Goal: Navigation & Orientation: Understand site structure

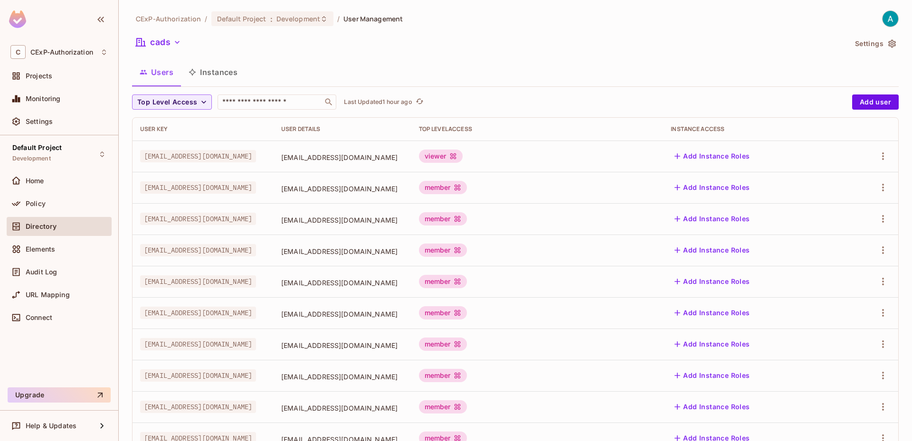
click at [30, 204] on span "Policy" at bounding box center [36, 204] width 20 height 8
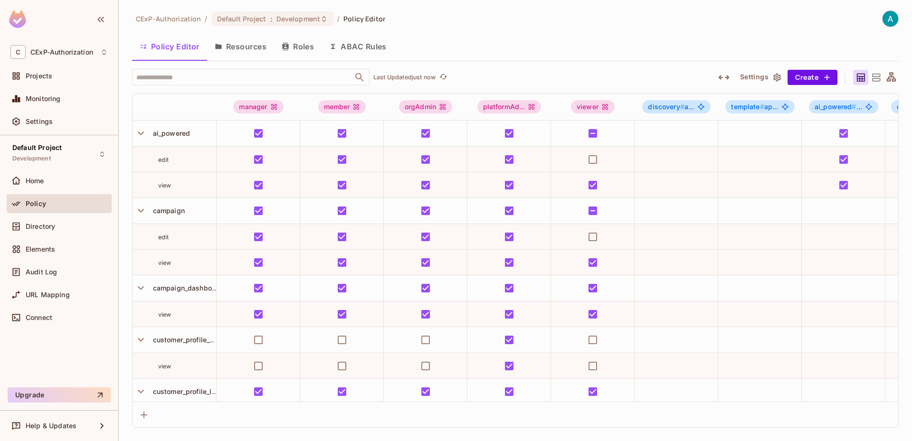
click at [223, 46] on button "Resources" at bounding box center [240, 47] width 67 height 24
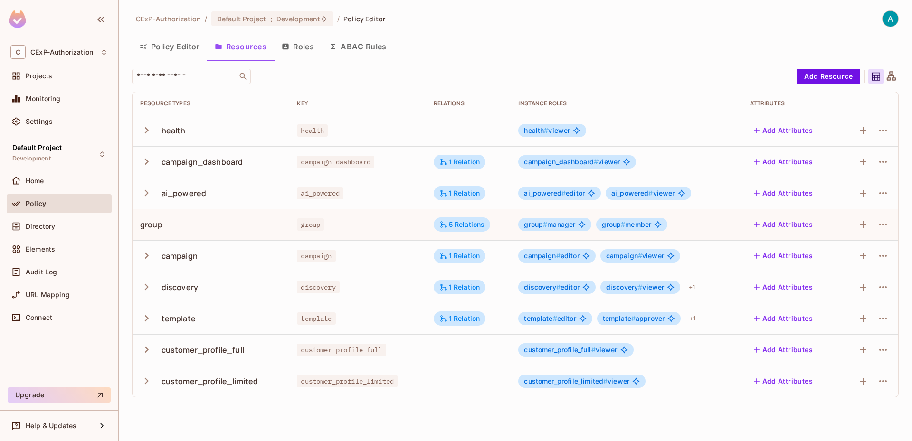
click at [151, 52] on button "Policy Editor" at bounding box center [169, 47] width 75 height 24
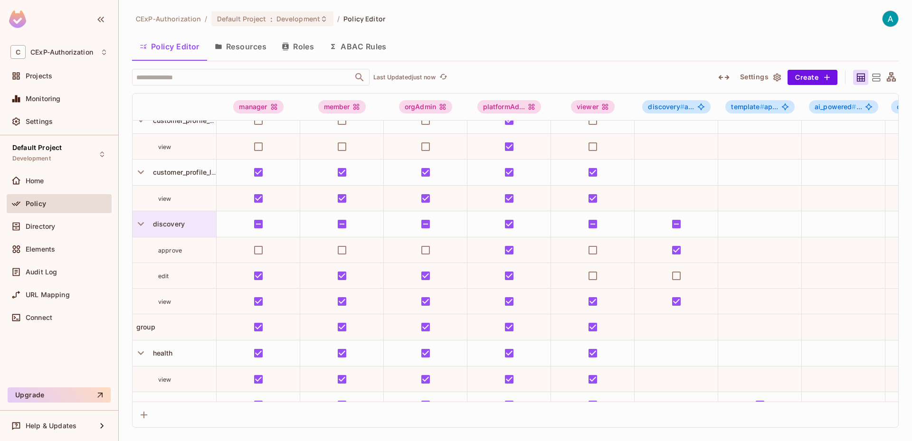
scroll to position [320, 0]
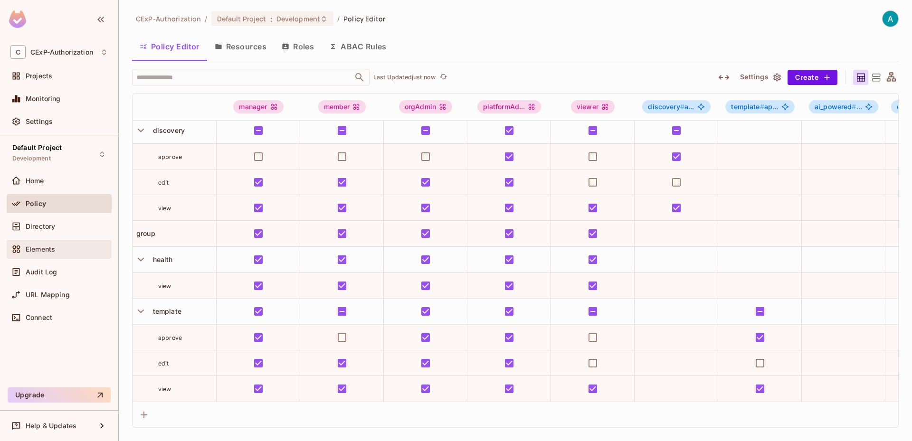
click at [62, 251] on div "Elements" at bounding box center [67, 250] width 82 height 8
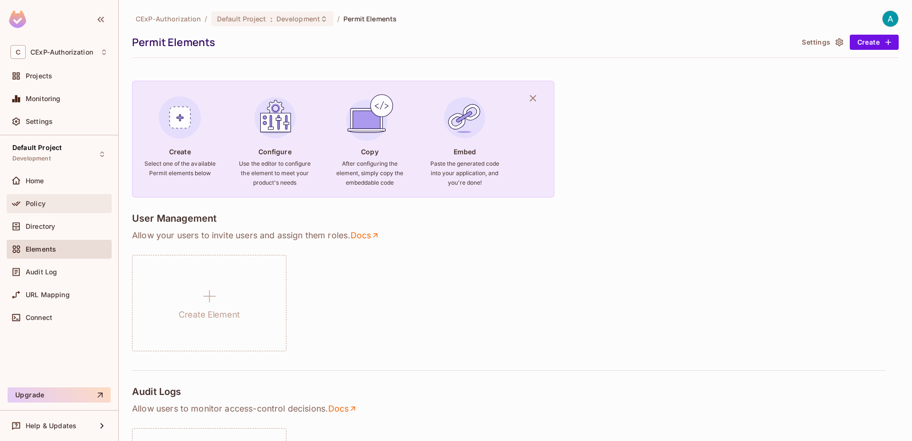
click at [29, 210] on div "Policy" at bounding box center [59, 203] width 105 height 19
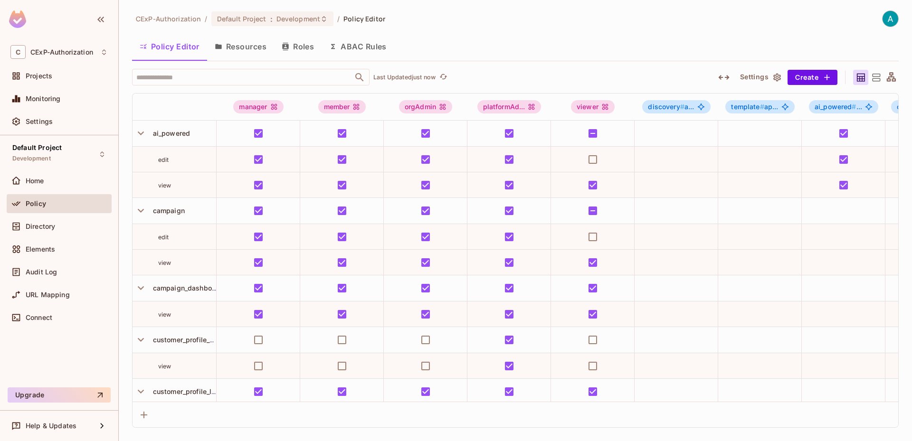
click at [36, 328] on div "Connect" at bounding box center [59, 319] width 105 height 23
click at [37, 322] on div "Connect" at bounding box center [58, 317] width 97 height 11
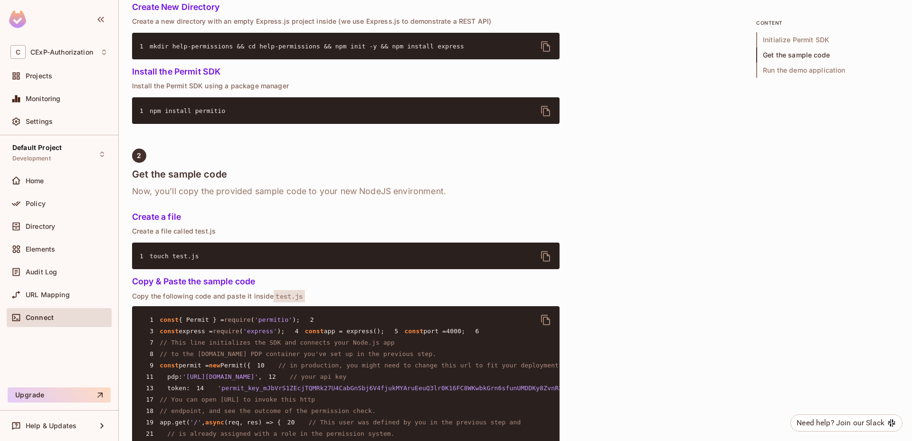
scroll to position [618, 0]
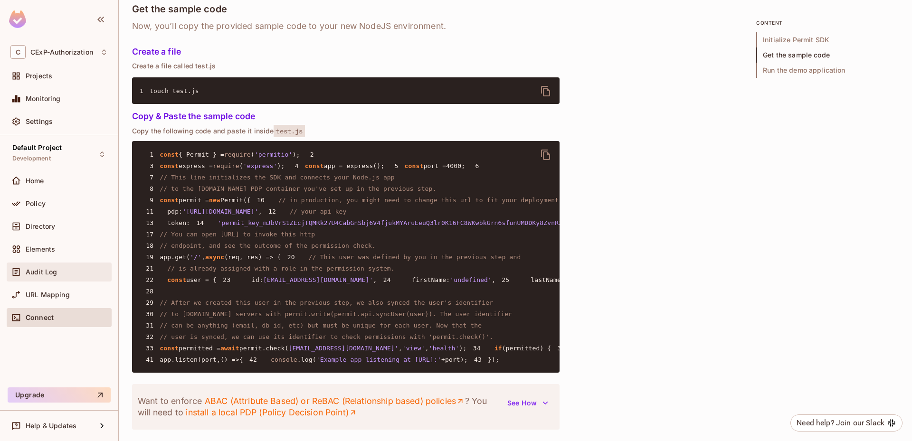
click at [39, 270] on span "Audit Log" at bounding box center [41, 272] width 31 height 8
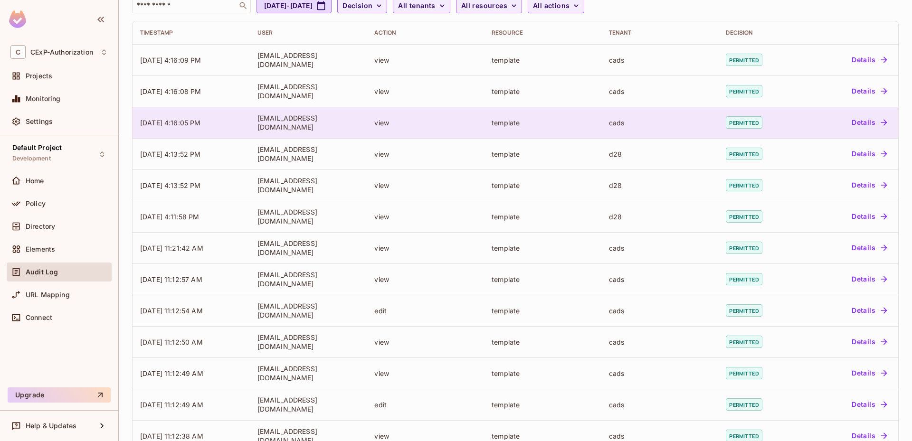
scroll to position [185, 0]
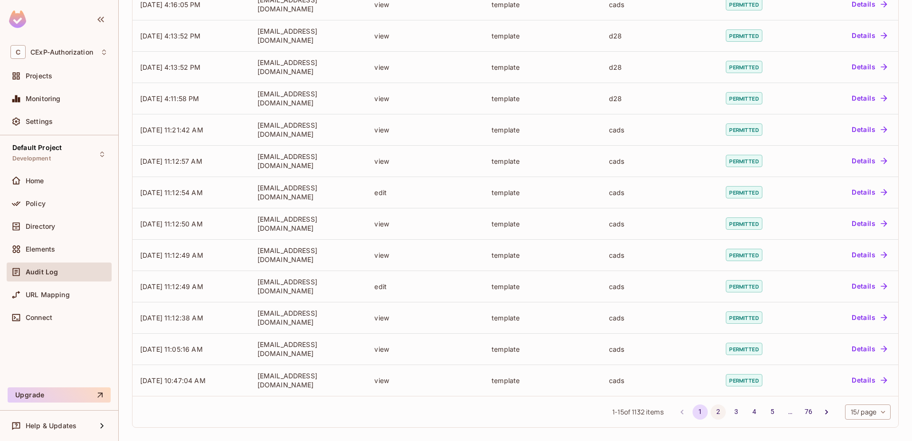
click at [712, 415] on button "2" at bounding box center [718, 412] width 15 height 15
click at [729, 411] on button "3" at bounding box center [736, 412] width 15 height 15
click at [747, 409] on button "4" at bounding box center [754, 412] width 15 height 15
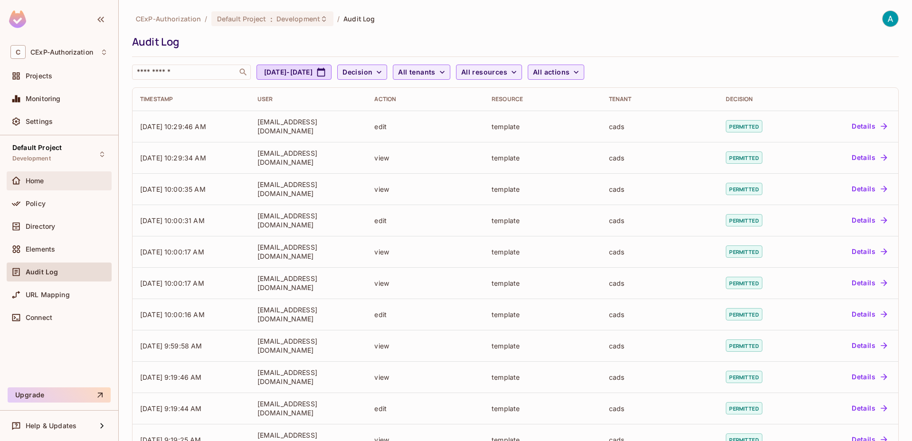
click at [44, 189] on div "Home" at bounding box center [59, 180] width 105 height 19
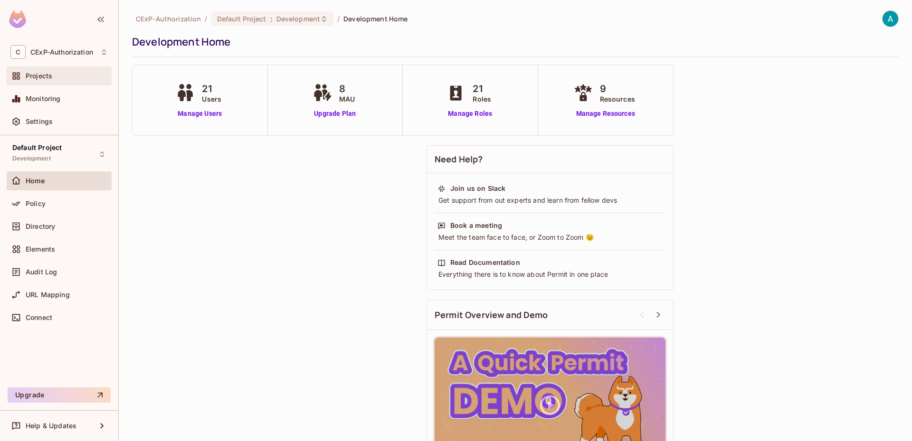
click at [53, 79] on div "Projects" at bounding box center [67, 76] width 82 height 8
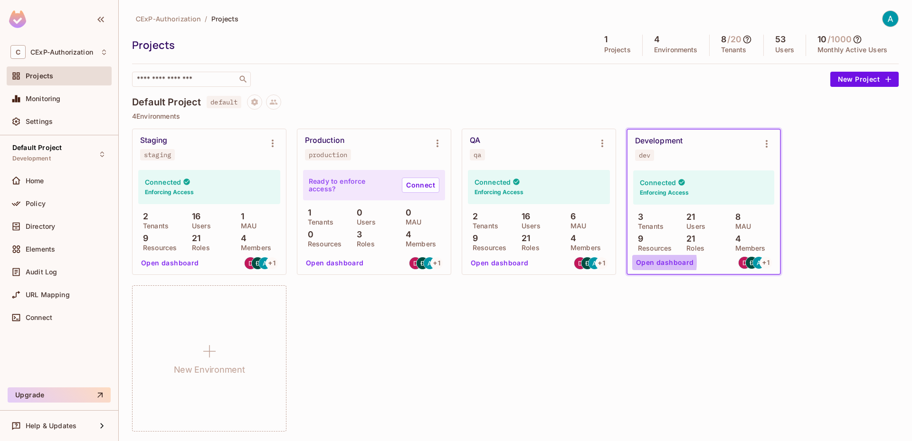
click at [641, 262] on button "Open dashboard" at bounding box center [665, 262] width 66 height 15
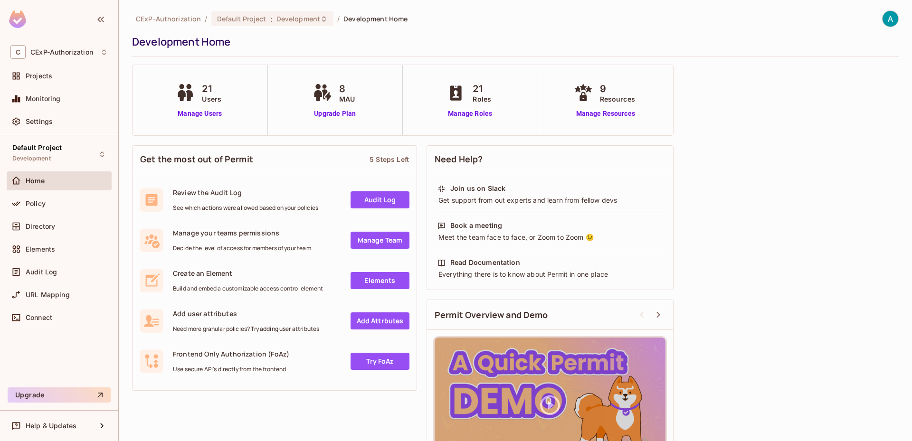
click at [394, 202] on link "Audit Log" at bounding box center [380, 199] width 59 height 17
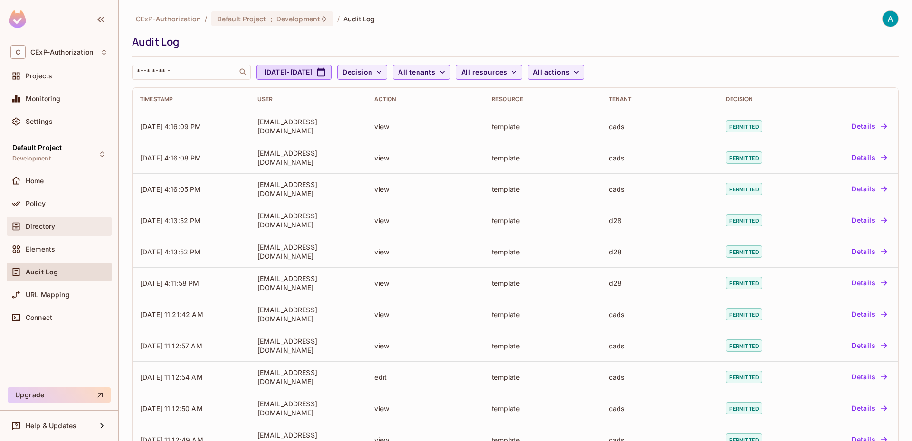
click at [28, 235] on div "Directory" at bounding box center [59, 226] width 105 height 19
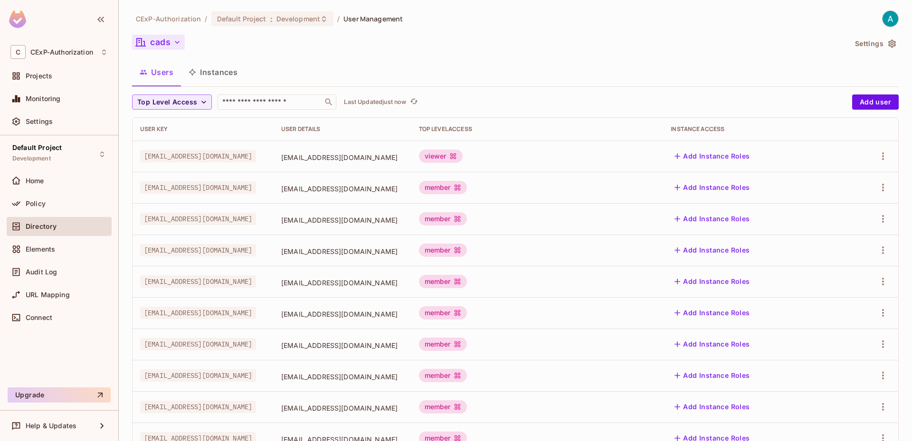
click at [154, 45] on button "cads" at bounding box center [158, 42] width 53 height 15
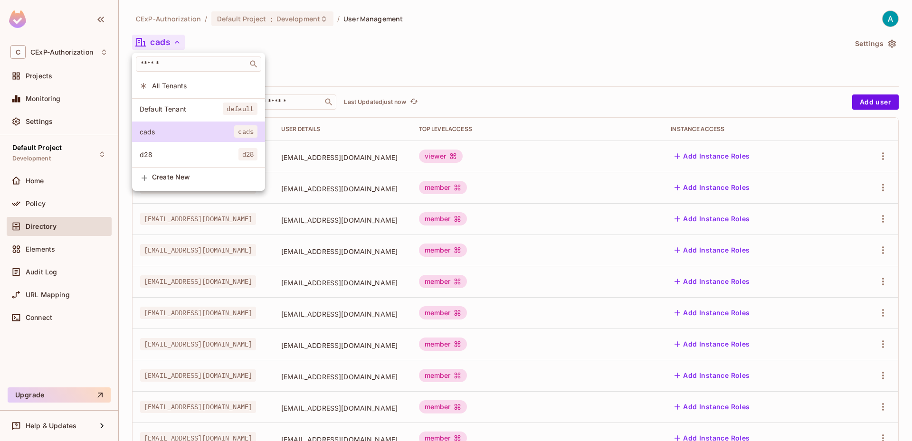
click at [154, 45] on div at bounding box center [456, 220] width 912 height 441
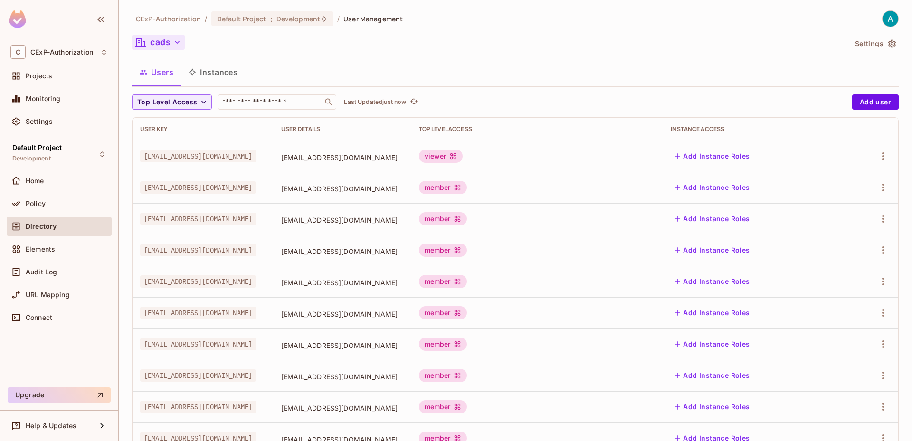
click at [154, 45] on button "cads" at bounding box center [158, 42] width 53 height 15
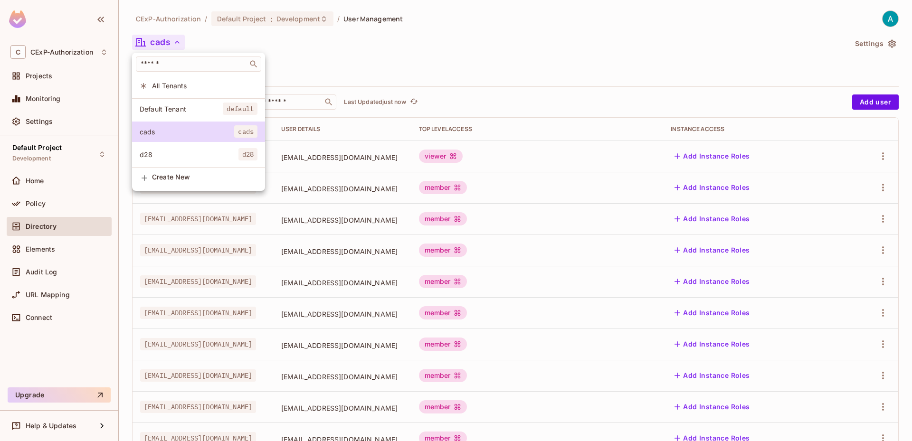
click at [154, 45] on div at bounding box center [456, 220] width 912 height 441
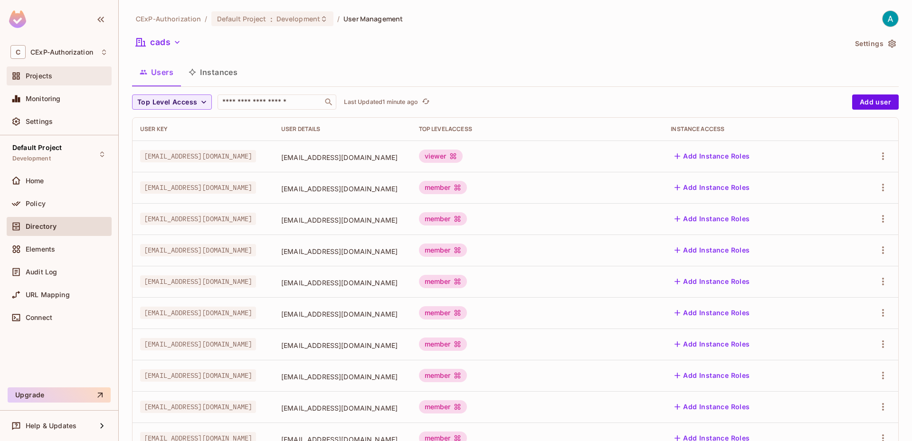
click at [57, 78] on div "Projects" at bounding box center [67, 76] width 82 height 8
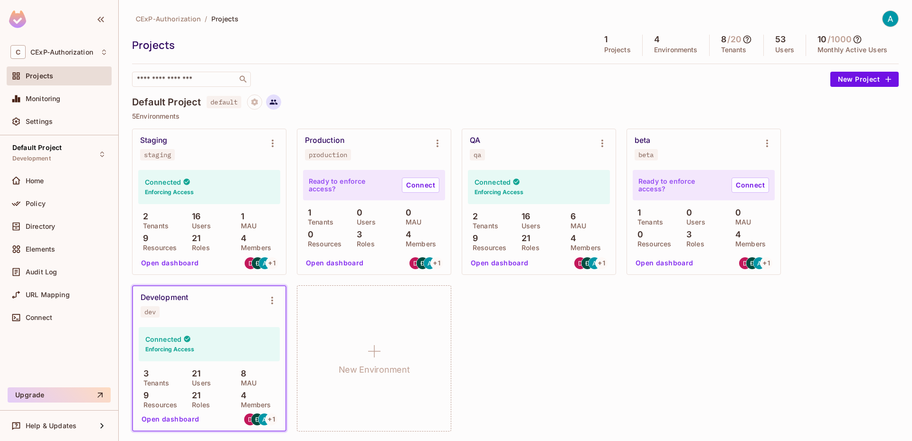
scroll to position [1, 0]
click at [88, 153] on div "Default Project Development" at bounding box center [59, 154] width 105 height 26
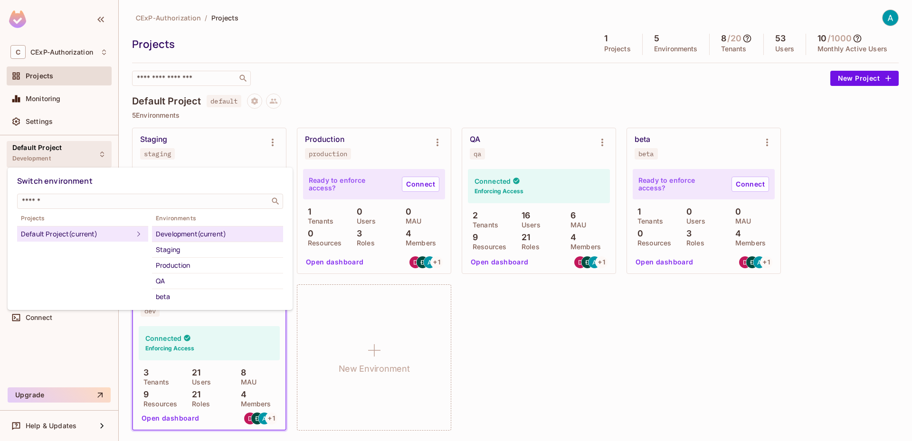
click at [88, 153] on div at bounding box center [456, 220] width 912 height 441
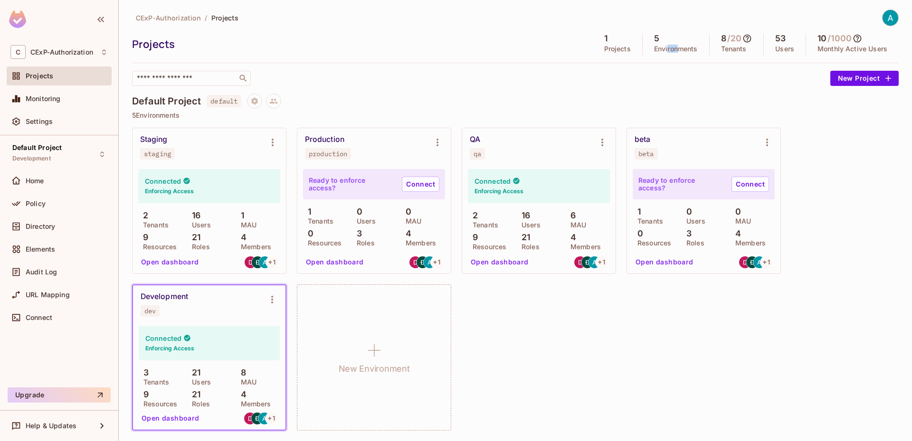
drag, startPoint x: 670, startPoint y: 48, endPoint x: 658, endPoint y: 47, distance: 12.4
click at [658, 47] on p "Environments" at bounding box center [676, 49] width 44 height 8
click at [72, 93] on div "Monitoring" at bounding box center [59, 98] width 105 height 19
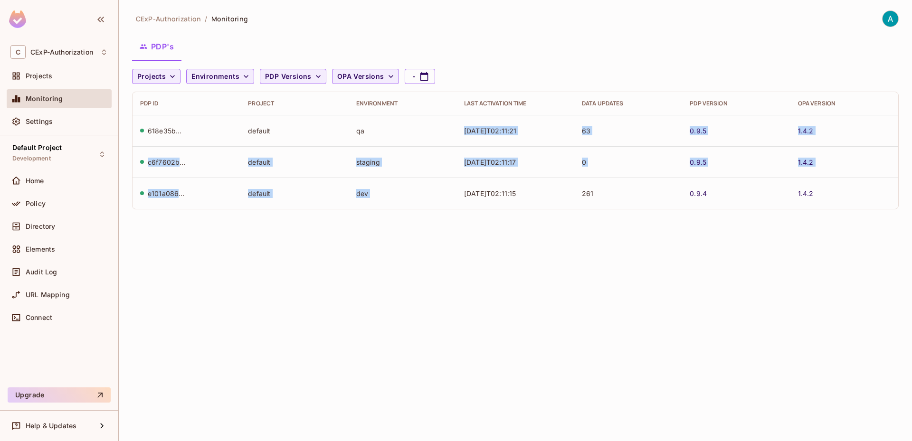
drag, startPoint x: 449, startPoint y: 126, endPoint x: 459, endPoint y: 179, distance: 53.1
click at [459, 179] on tbody "618e35bd-c3ec-4f0c-8858-7ae4e2b734ea default qa [DATE]T02:11:21 63 0.9.5 1.4.2 …" at bounding box center [516, 162] width 766 height 94
click at [459, 179] on td "[DATE]T02:11:15" at bounding box center [516, 193] width 118 height 31
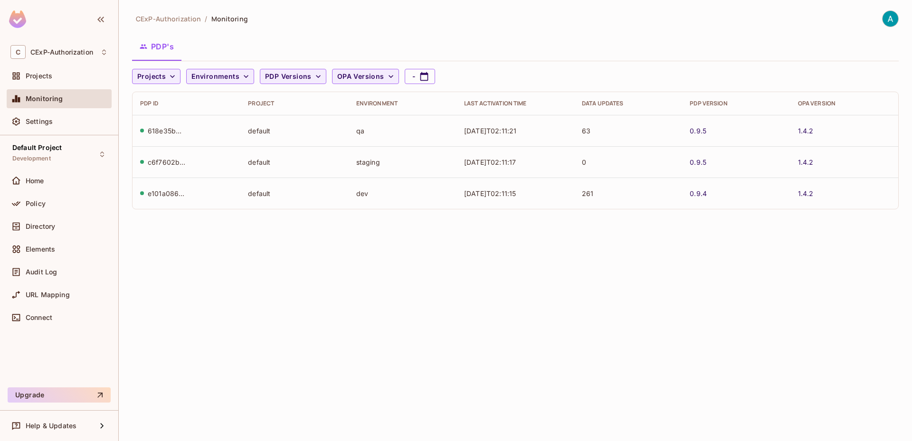
click at [180, 129] on div "618e35bd-c3ec-4f0c-8858-7ae4e2b734ea" at bounding box center [167, 130] width 38 height 9
click at [294, 75] on span "PDP Versions" at bounding box center [288, 77] width 47 height 12
click at [294, 75] on div at bounding box center [456, 220] width 912 height 441
click at [414, 73] on button "-" at bounding box center [420, 76] width 30 height 15
select select "*"
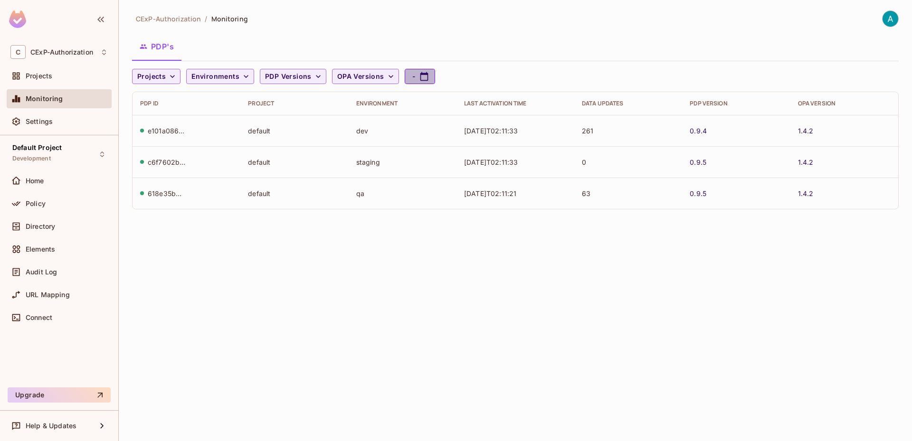
select select "****"
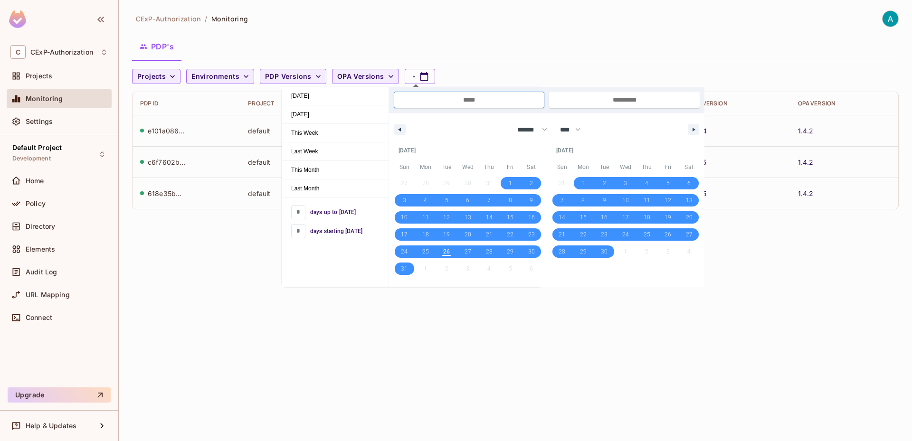
click at [356, 343] on div "CExP-Authorization / Monitoring PDP's Projects Environments PDP Versions OPA Ve…" at bounding box center [515, 220] width 793 height 441
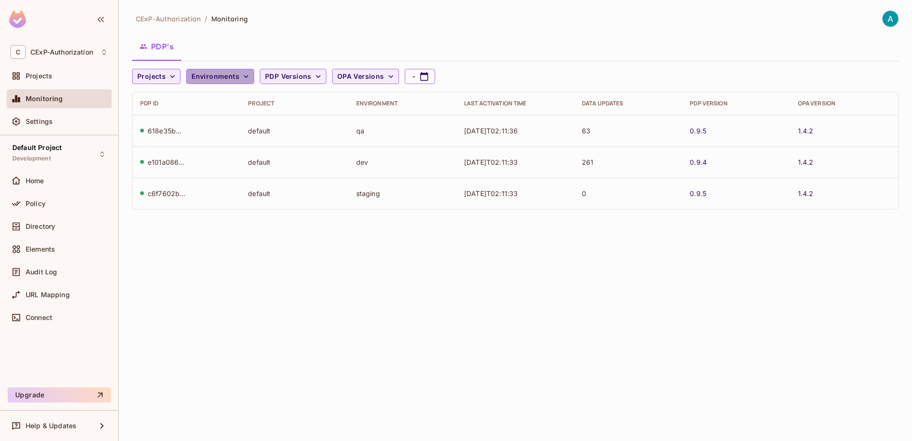
click at [237, 80] on span "Environments" at bounding box center [215, 77] width 48 height 12
click at [237, 80] on div at bounding box center [456, 220] width 912 height 441
click at [291, 80] on span "PDP Versions" at bounding box center [288, 77] width 47 height 12
click at [291, 80] on div at bounding box center [456, 220] width 912 height 441
click at [155, 123] on td "618e35bd-c3ec-4f0c-8858-7ae4e2b734ea" at bounding box center [187, 130] width 108 height 31
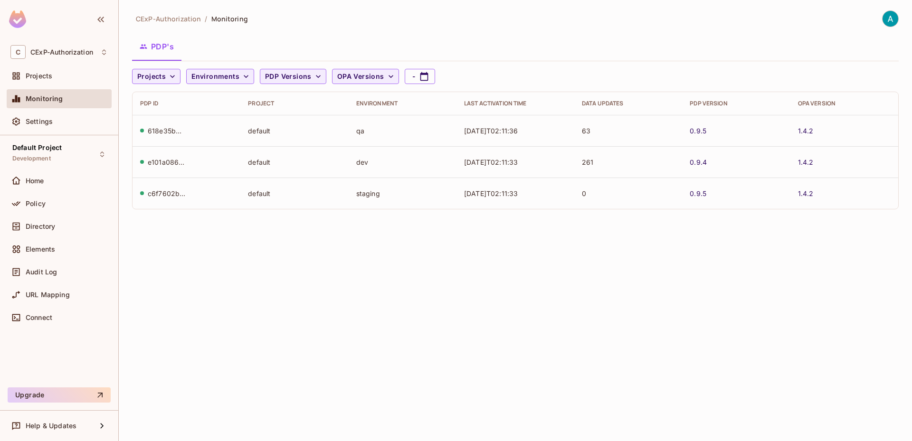
click at [147, 131] on div "618e35bd-c3ec-4f0c-8858-7ae4e2b734ea" at bounding box center [186, 130] width 93 height 9
drag, startPoint x: 766, startPoint y: 139, endPoint x: 482, endPoint y: 144, distance: 284.1
click at [766, 139] on td "0.9.5" at bounding box center [736, 130] width 108 height 31
click at [405, 130] on td "qa" at bounding box center [403, 130] width 108 height 31
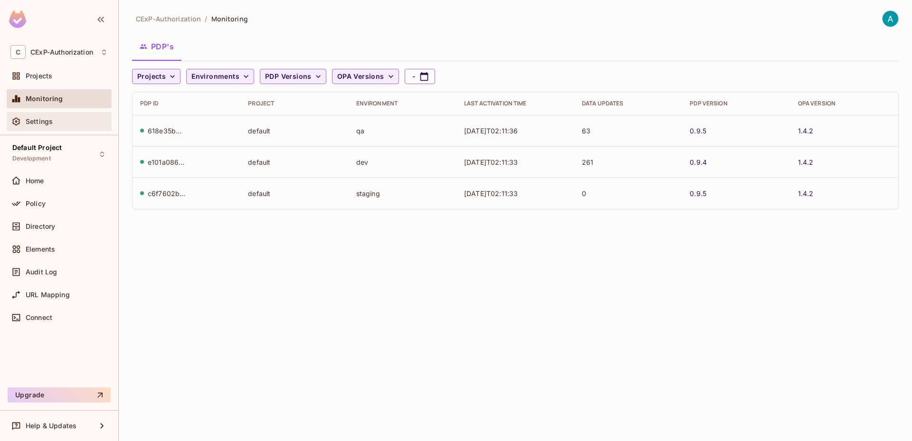
click at [54, 123] on div "Settings" at bounding box center [67, 122] width 82 height 8
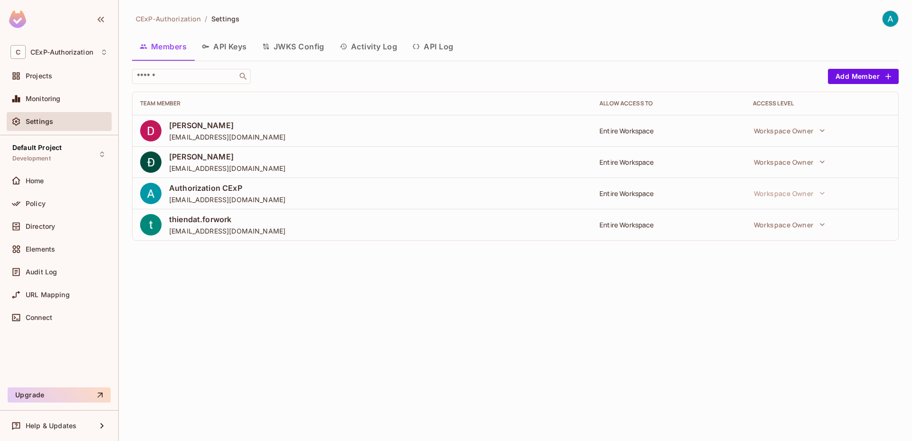
click at [362, 48] on button "Activity Log" at bounding box center [368, 47] width 73 height 24
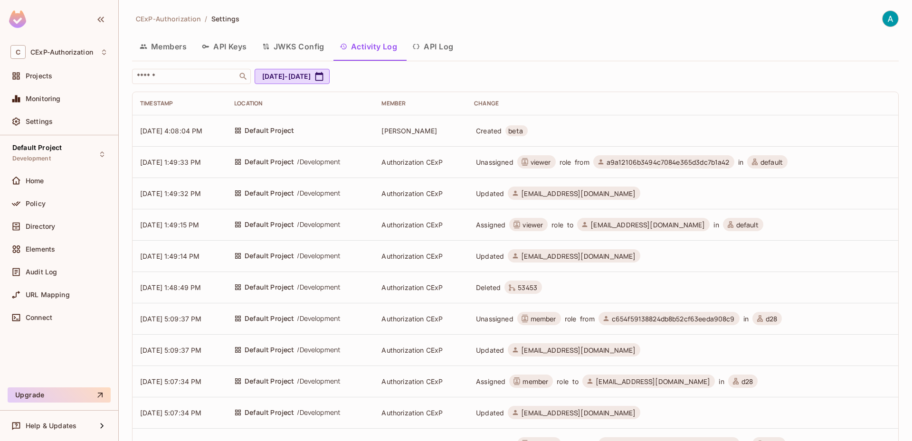
click at [154, 51] on button "Members" at bounding box center [163, 47] width 62 height 24
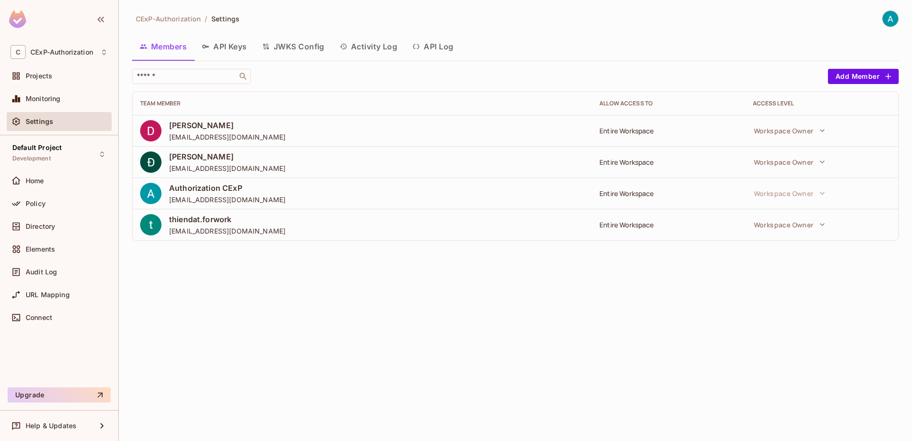
click at [228, 50] on button "API Keys" at bounding box center [224, 47] width 60 height 24
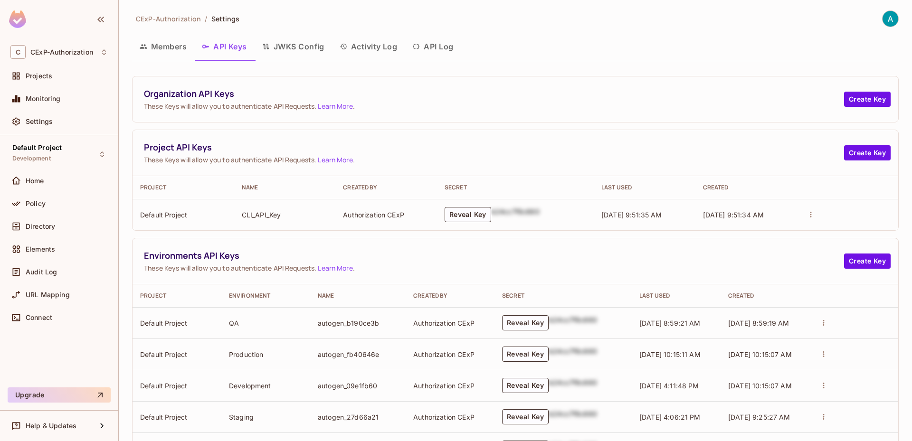
click at [312, 45] on button "JWKS Config" at bounding box center [293, 47] width 77 height 24
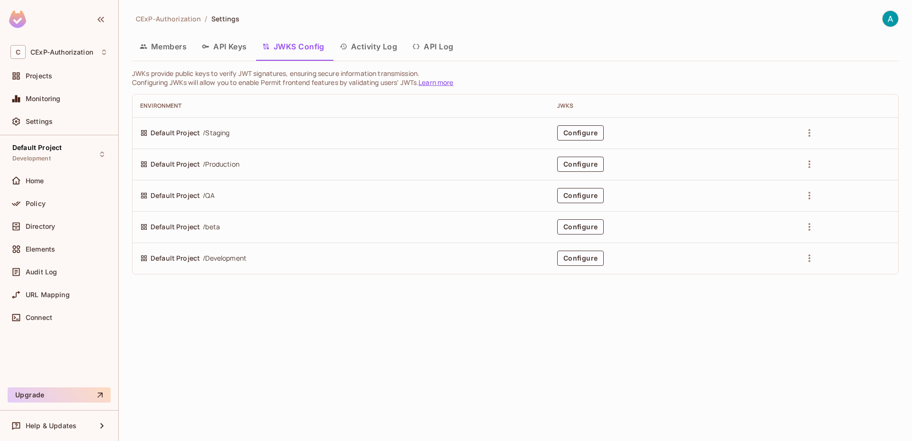
click at [363, 46] on button "Activity Log" at bounding box center [368, 47] width 73 height 24
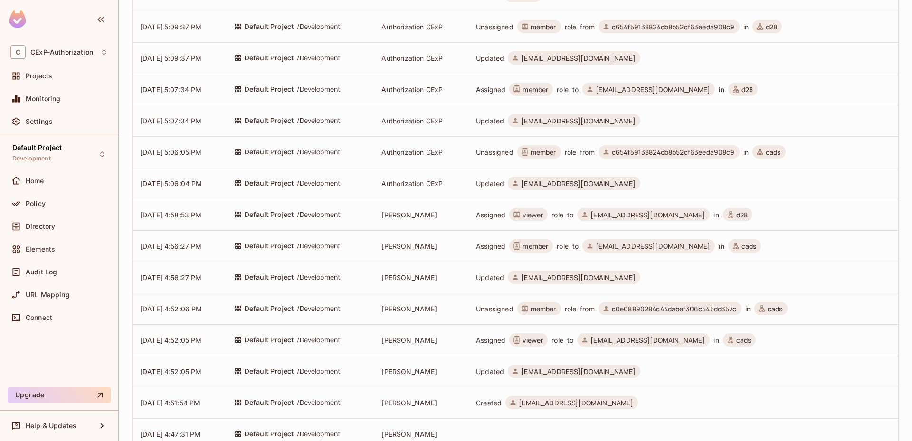
scroll to position [353, 0]
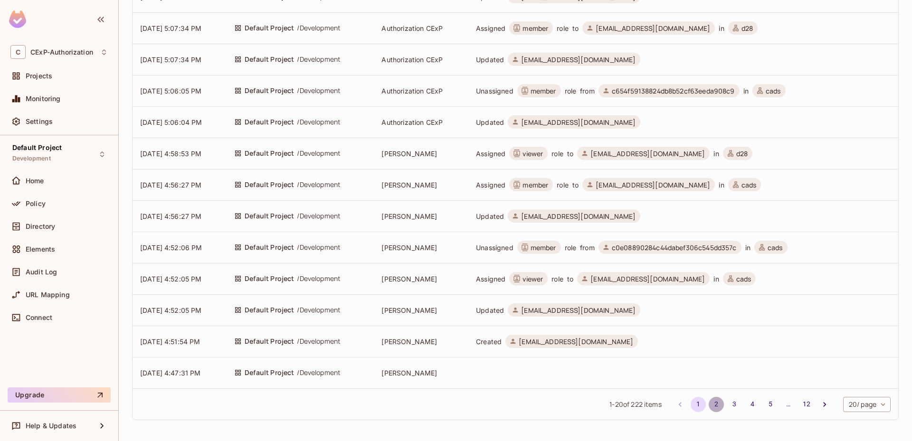
click at [711, 405] on button "2" at bounding box center [716, 404] width 15 height 15
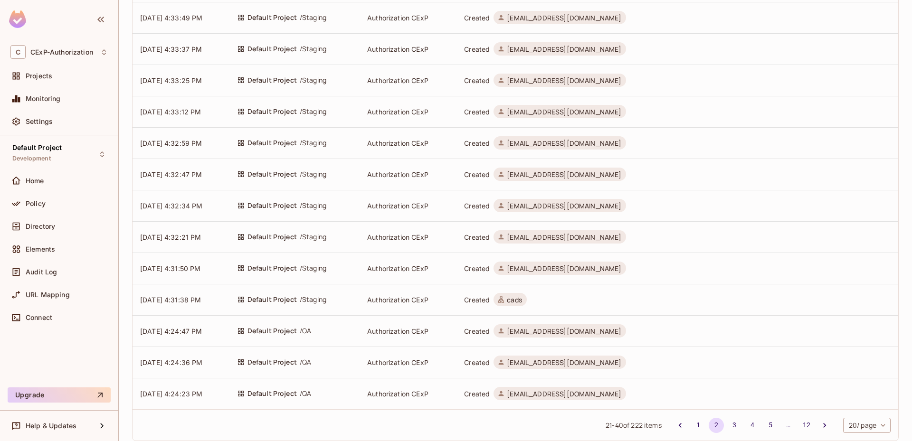
scroll to position [0, 0]
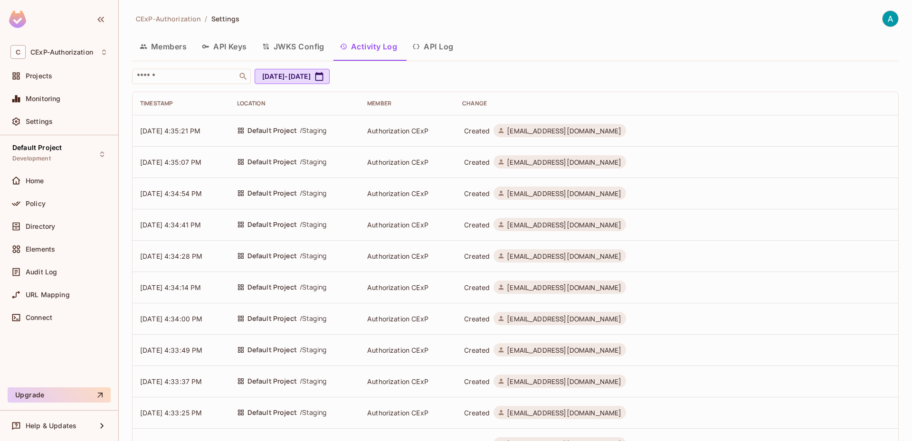
click at [431, 49] on button "API Log" at bounding box center [433, 47] width 56 height 24
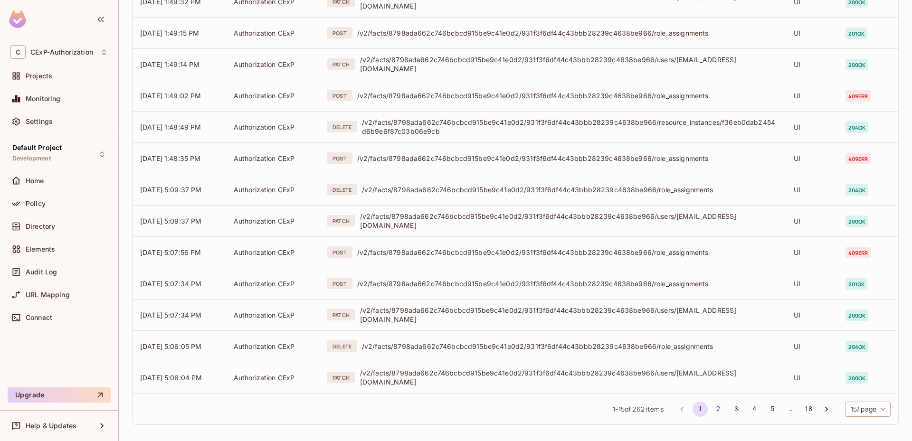
scroll to position [215, 0]
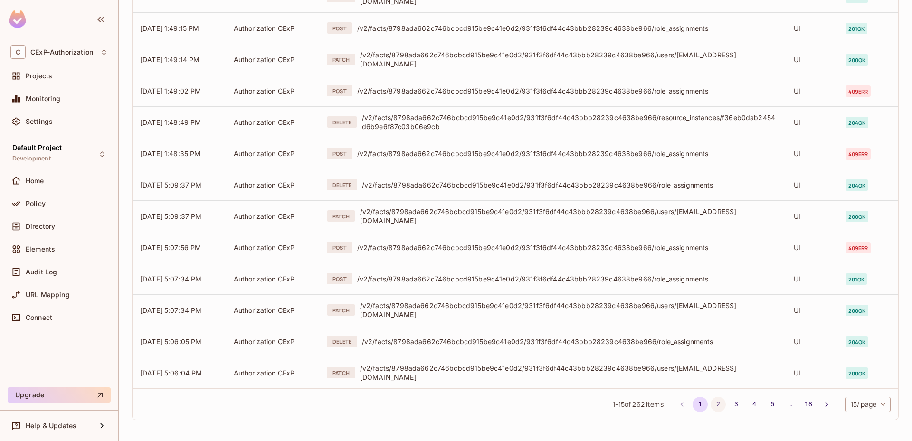
click at [711, 407] on button "2" at bounding box center [718, 404] width 15 height 15
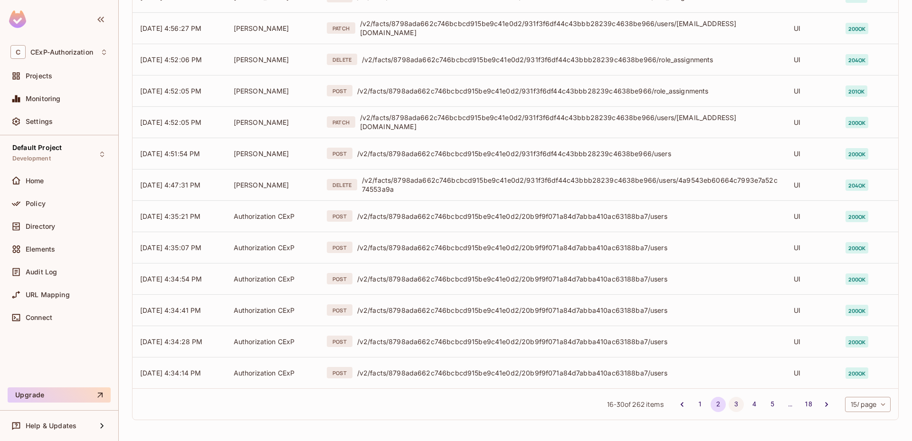
click at [730, 401] on button "3" at bounding box center [736, 404] width 15 height 15
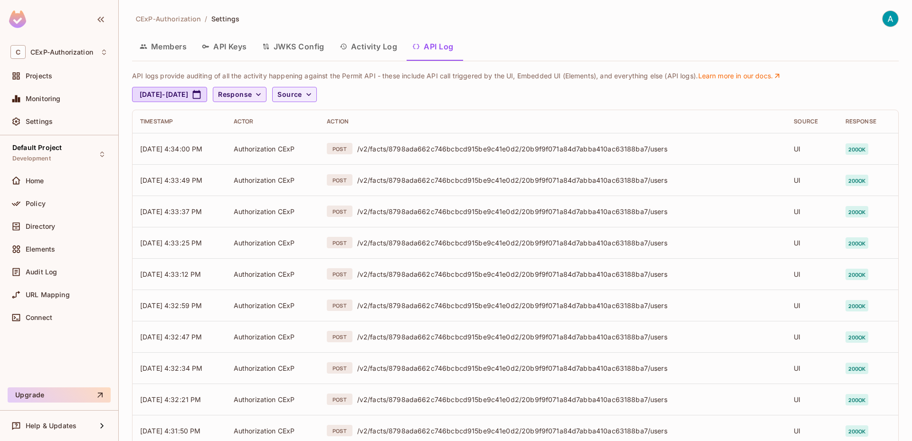
click at [252, 93] on span "Response" at bounding box center [235, 95] width 34 height 12
click at [286, 93] on div at bounding box center [456, 220] width 912 height 441
click at [302, 93] on span "Source" at bounding box center [289, 95] width 24 height 12
click at [344, 119] on span "API logs" at bounding box center [346, 116] width 40 height 9
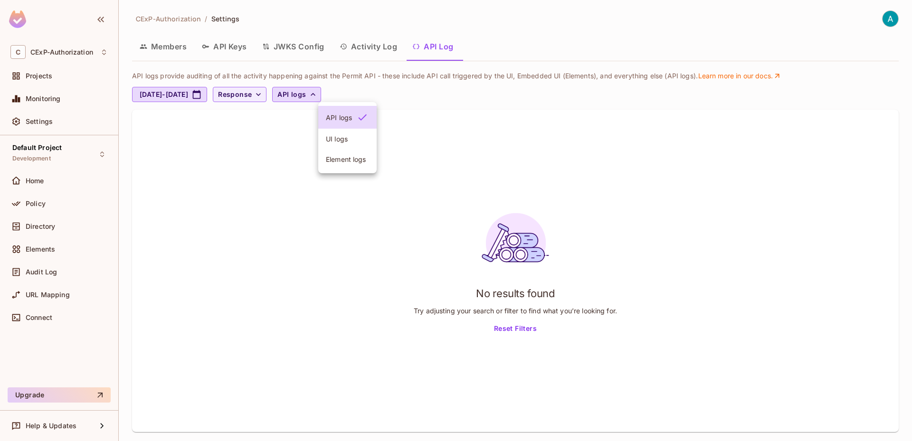
click at [351, 137] on span "UI logs" at bounding box center [347, 138] width 43 height 9
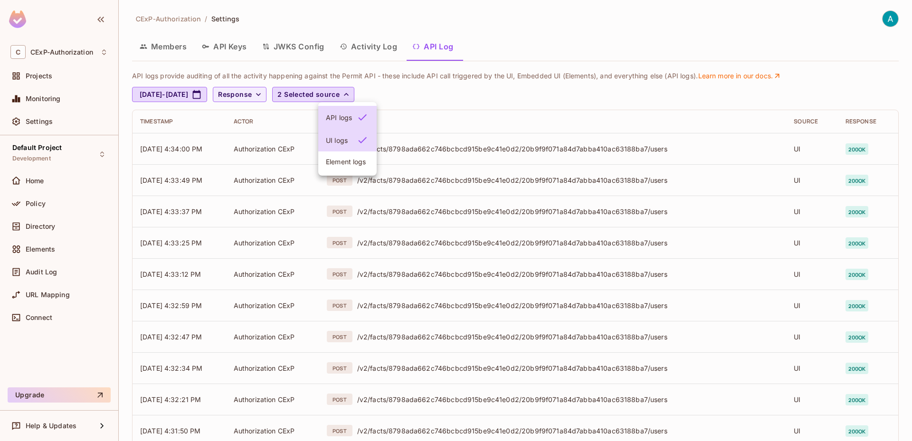
click at [350, 161] on span "Element logs" at bounding box center [347, 161] width 43 height 9
click at [518, 123] on div at bounding box center [456, 220] width 912 height 441
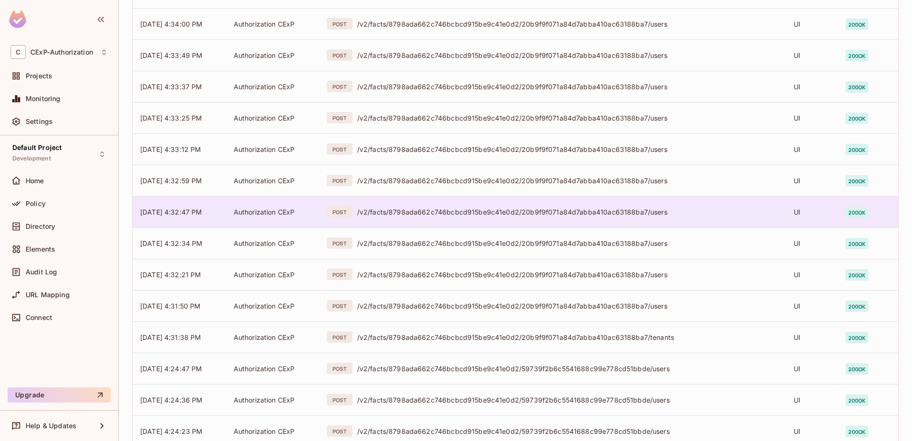
scroll to position [215, 0]
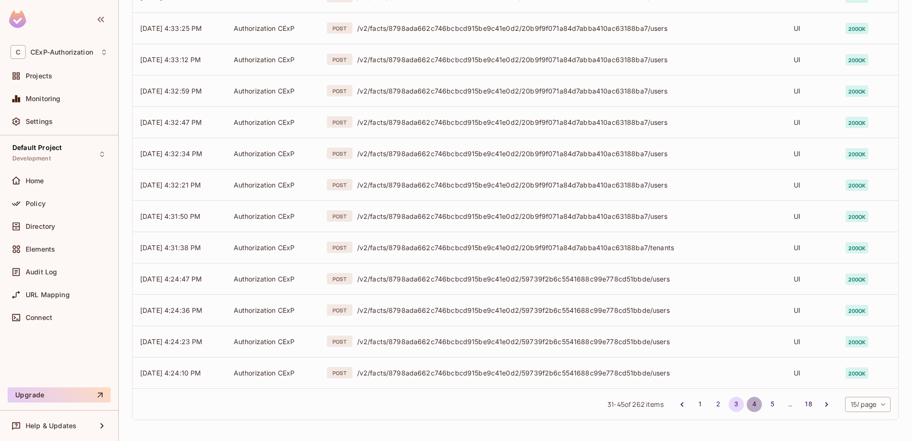
click at [750, 402] on button "4" at bounding box center [754, 404] width 15 height 15
click at [765, 407] on button "5" at bounding box center [772, 404] width 15 height 15
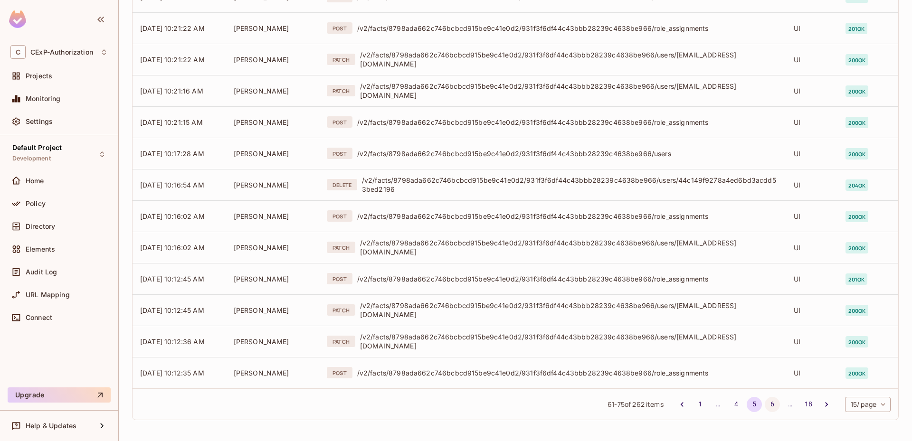
click at [766, 404] on button "6" at bounding box center [772, 404] width 15 height 15
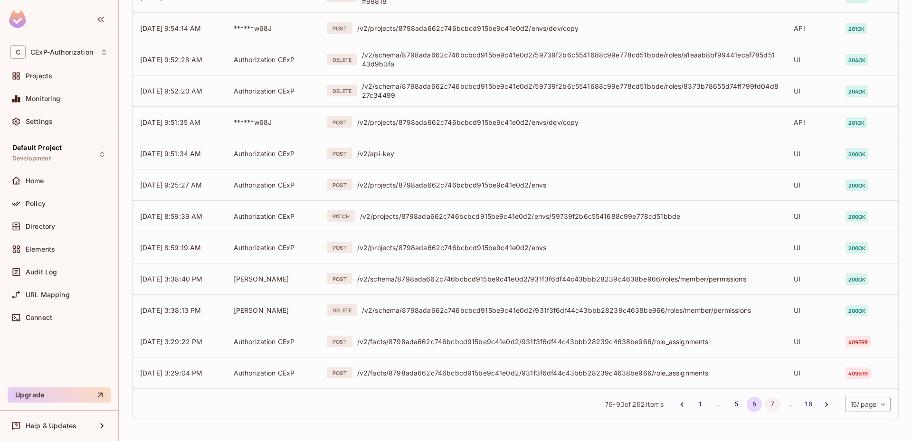
click at [767, 403] on button "7" at bounding box center [772, 404] width 15 height 15
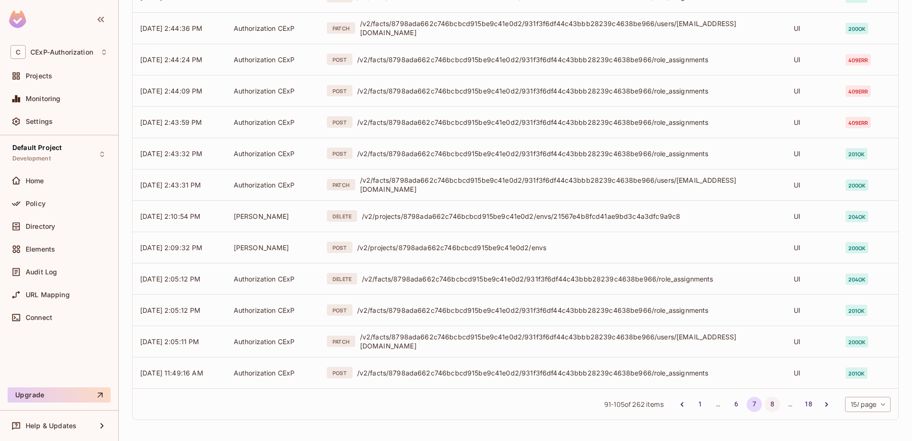
click at [767, 403] on button "8" at bounding box center [772, 404] width 15 height 15
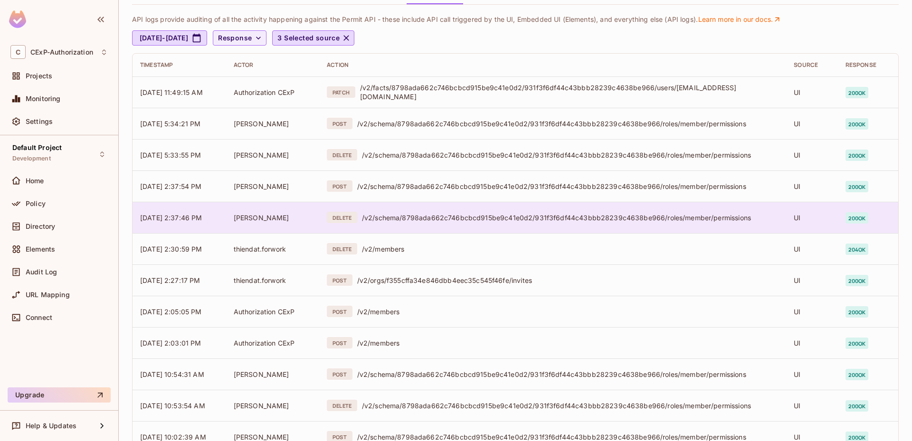
scroll to position [0, 0]
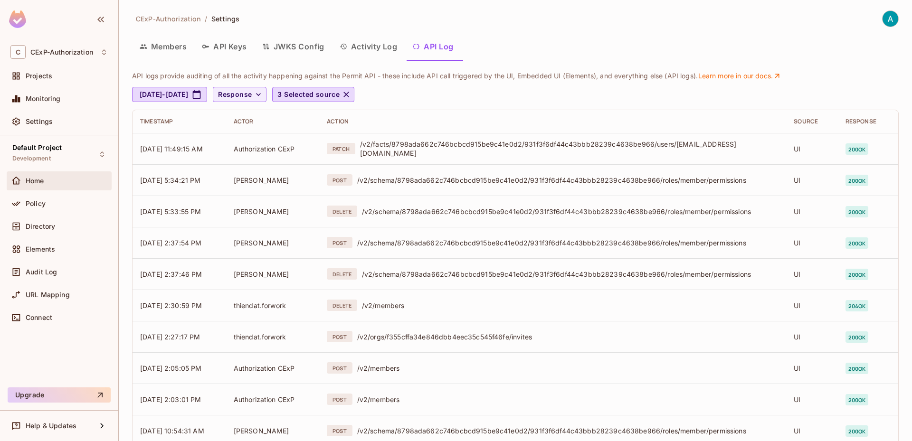
click at [24, 181] on div at bounding box center [17, 180] width 15 height 11
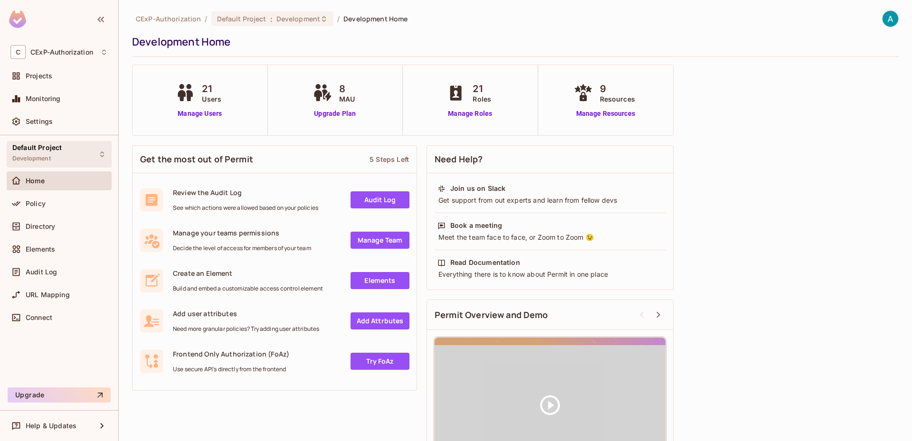
click at [54, 157] on div "Default Project Development" at bounding box center [36, 154] width 49 height 20
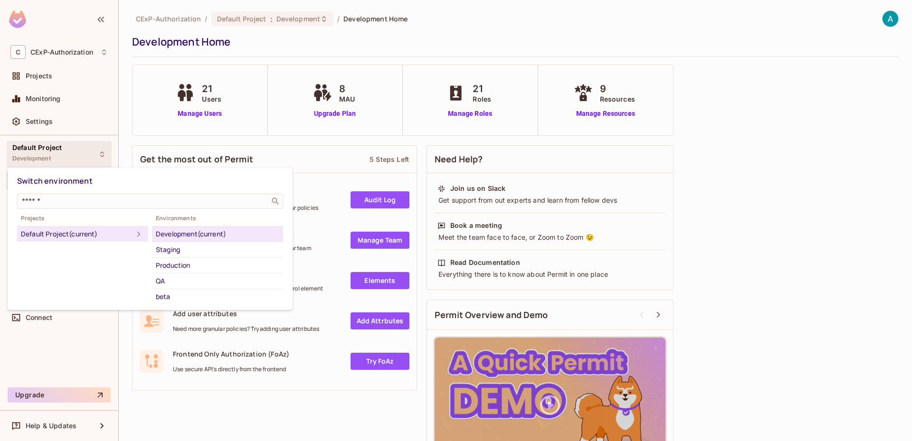
click at [61, 78] on div at bounding box center [456, 220] width 912 height 441
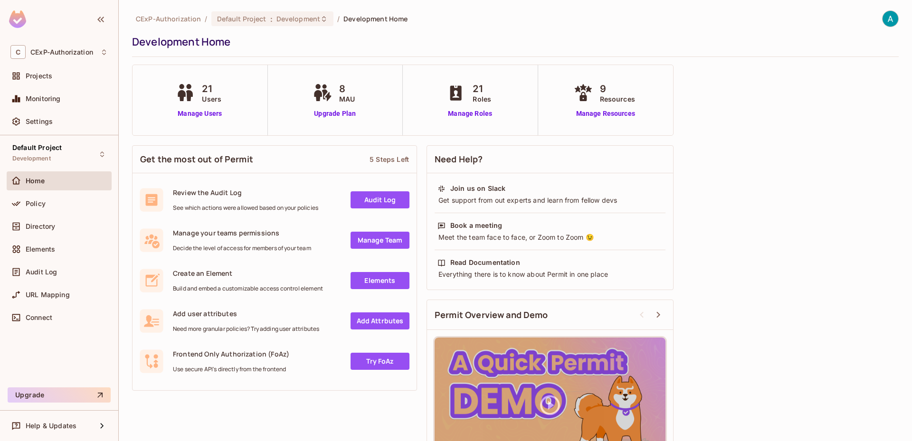
click at [57, 76] on div "Projects" at bounding box center [67, 76] width 82 height 8
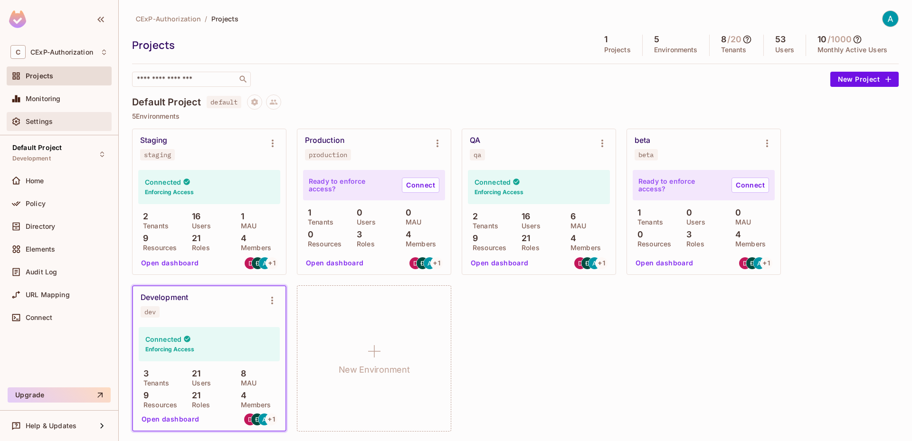
click at [50, 116] on div "Settings" at bounding box center [58, 121] width 97 height 11
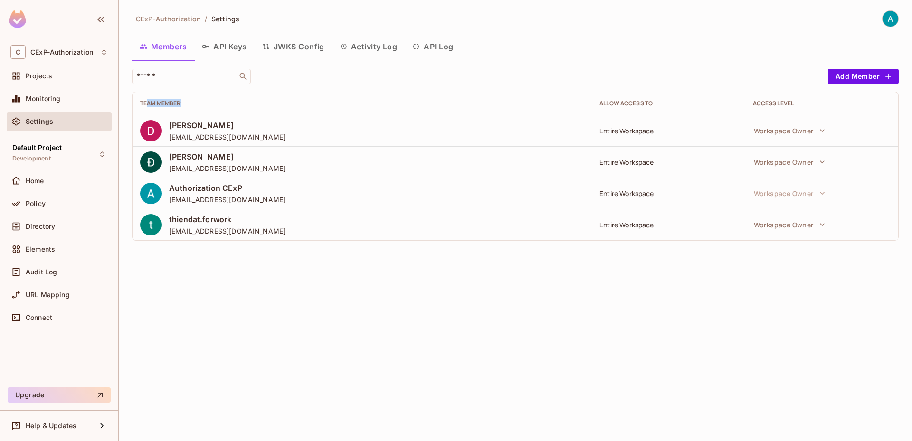
drag, startPoint x: 149, startPoint y: 101, endPoint x: 205, endPoint y: 105, distance: 56.7
click at [205, 105] on div "Team Member" at bounding box center [362, 104] width 444 height 8
click at [41, 187] on div "Home" at bounding box center [59, 180] width 105 height 19
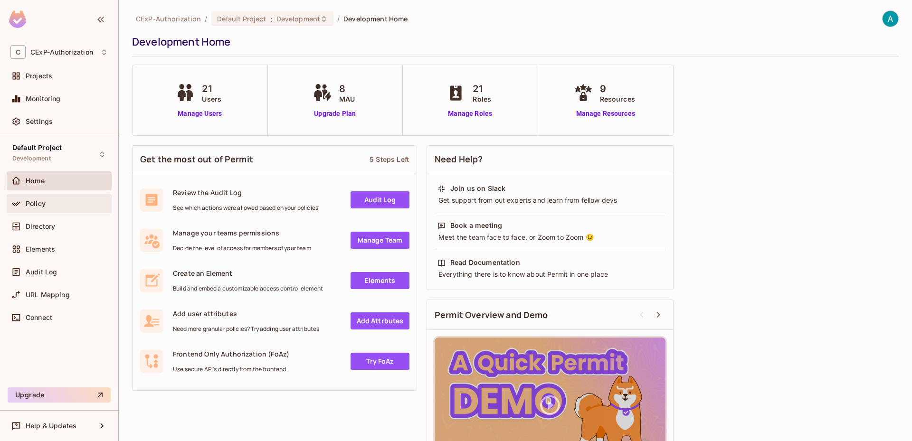
click at [75, 200] on div "Policy" at bounding box center [67, 204] width 82 height 8
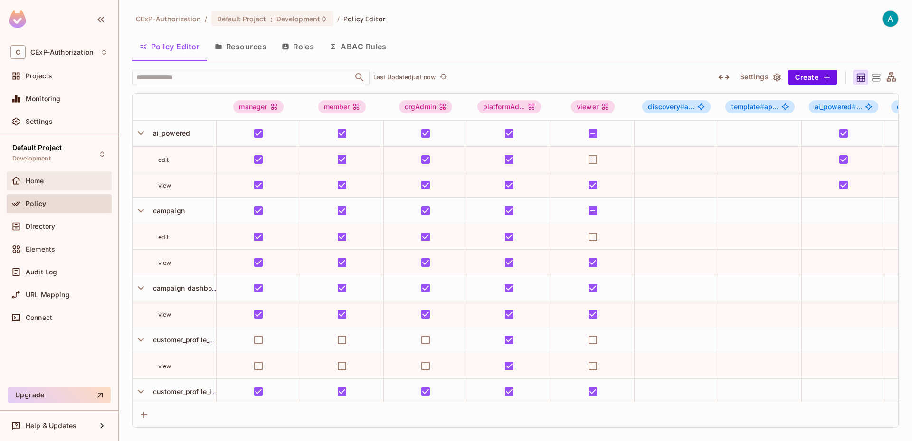
click at [71, 182] on div "Home" at bounding box center [67, 181] width 82 height 8
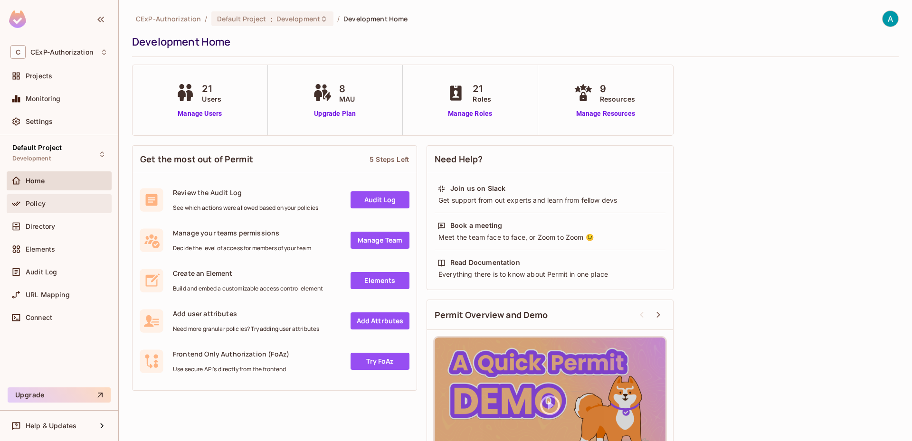
click at [71, 205] on div "Policy" at bounding box center [67, 204] width 82 height 8
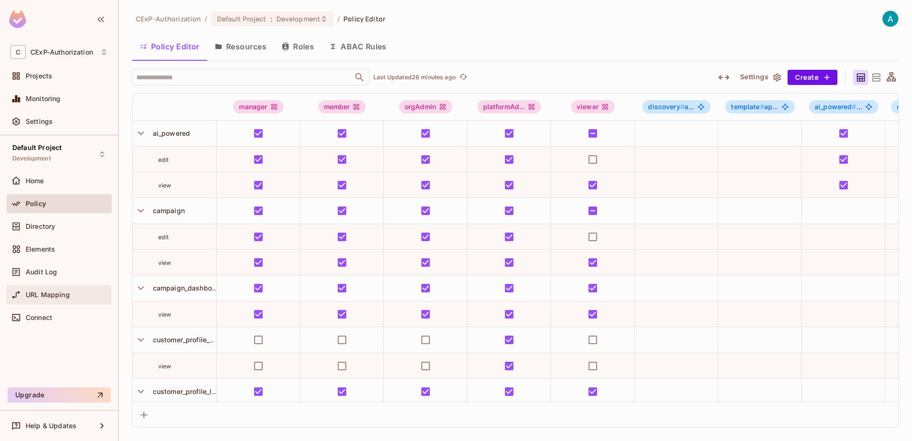
click at [47, 289] on div "URL Mapping" at bounding box center [58, 294] width 97 height 11
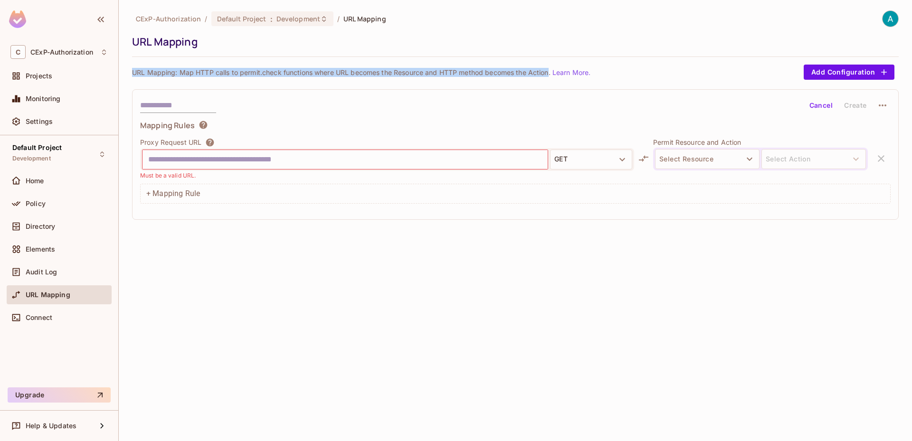
drag, startPoint x: 128, startPoint y: 73, endPoint x: 552, endPoint y: 74, distance: 423.3
click at [552, 74] on div "CExP-Authorization / Default Project : Development / URL Mapping URL Mapping UR…" at bounding box center [515, 220] width 793 height 441
click at [751, 165] on button "Select Resource" at bounding box center [707, 159] width 105 height 20
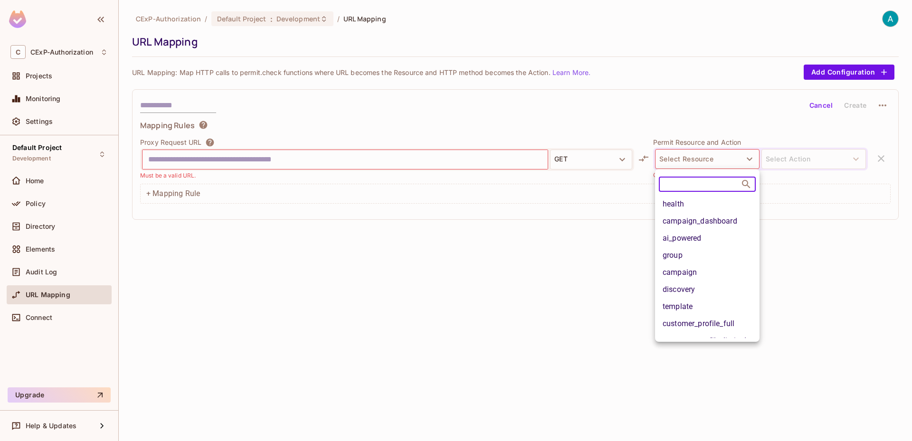
click at [558, 270] on div at bounding box center [456, 220] width 912 height 441
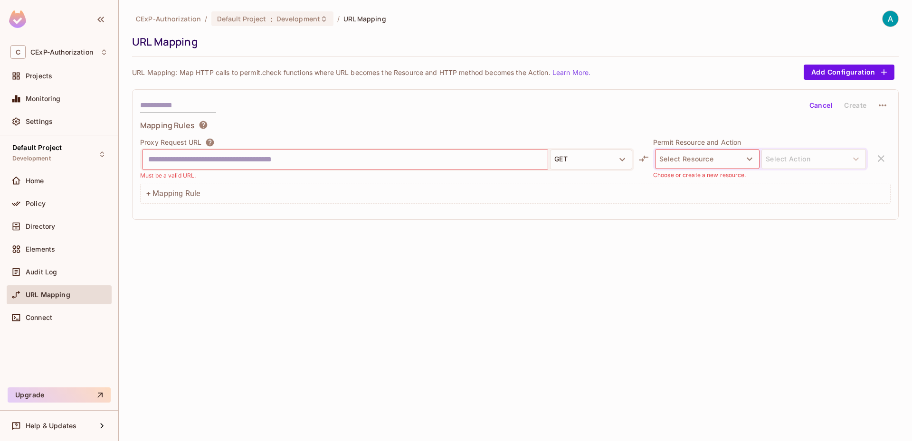
click at [558, 270] on div "CExP-Authorization / Default Project : Development / URL Mapping URL Mapping UR…" at bounding box center [515, 220] width 793 height 441
click at [45, 318] on span "Connect" at bounding box center [39, 318] width 27 height 8
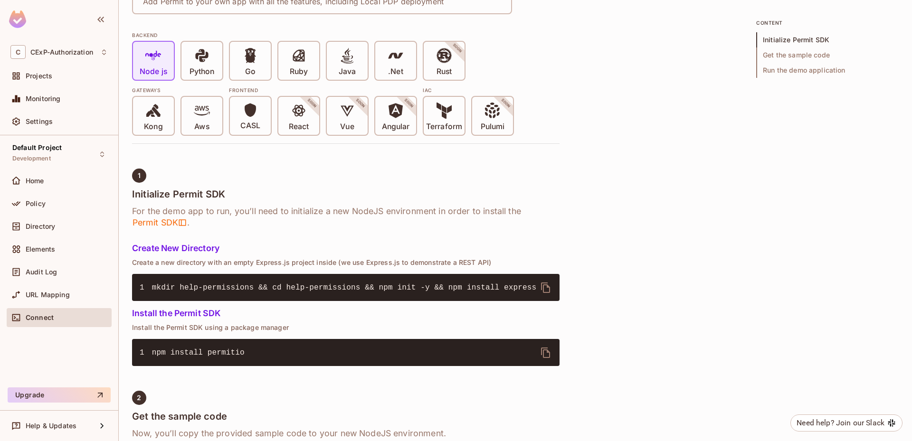
scroll to position [190, 0]
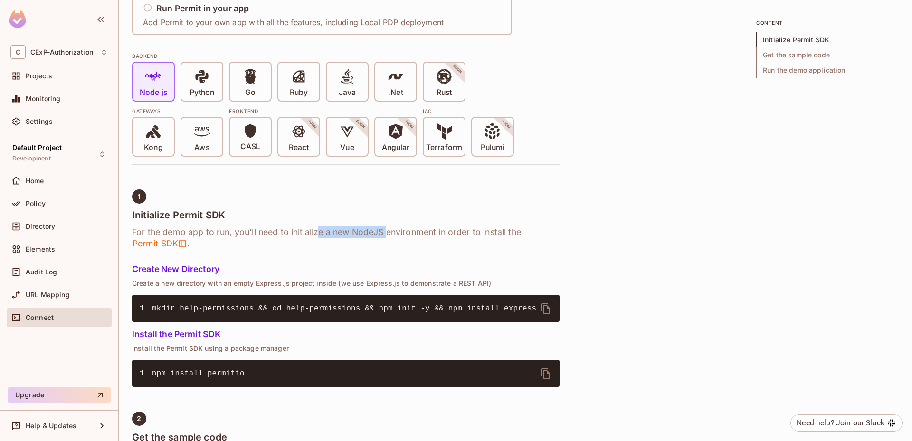
drag, startPoint x: 378, startPoint y: 232, endPoint x: 390, endPoint y: 232, distance: 11.9
click at [390, 232] on h6 "For the demo app to run, you’ll need to initialize a new NodeJS environment in …" at bounding box center [346, 238] width 428 height 23
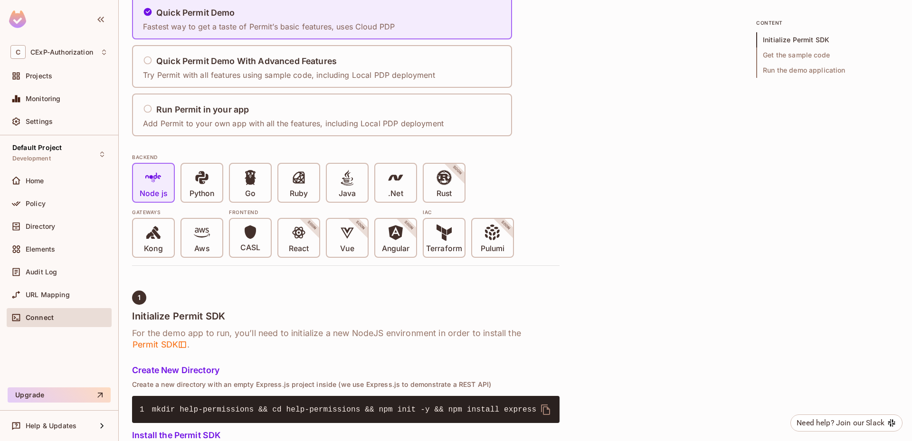
scroll to position [95, 0]
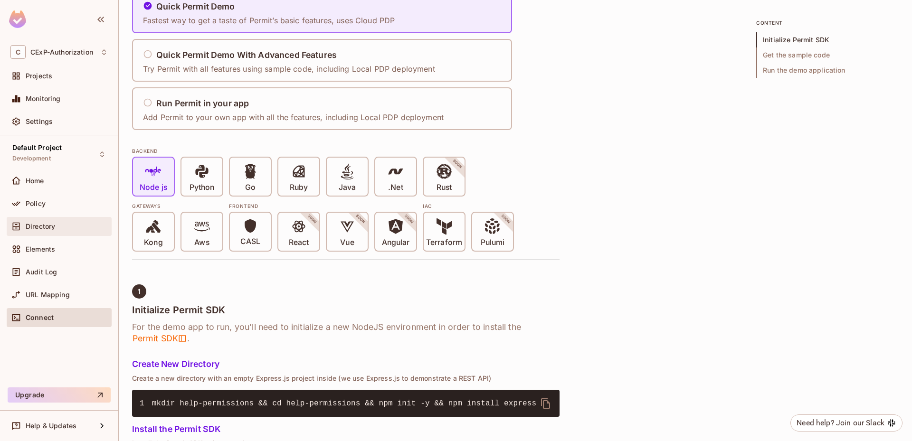
click at [63, 233] on div "Directory" at bounding box center [59, 226] width 105 height 19
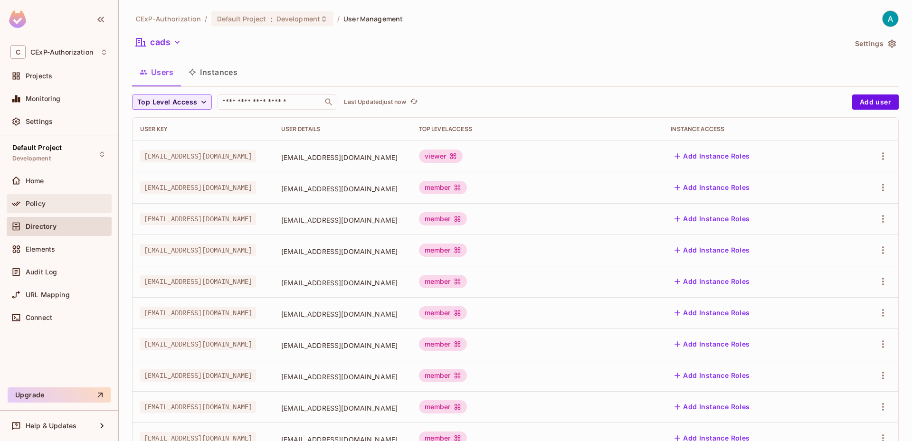
click at [60, 203] on div "Policy" at bounding box center [67, 204] width 82 height 8
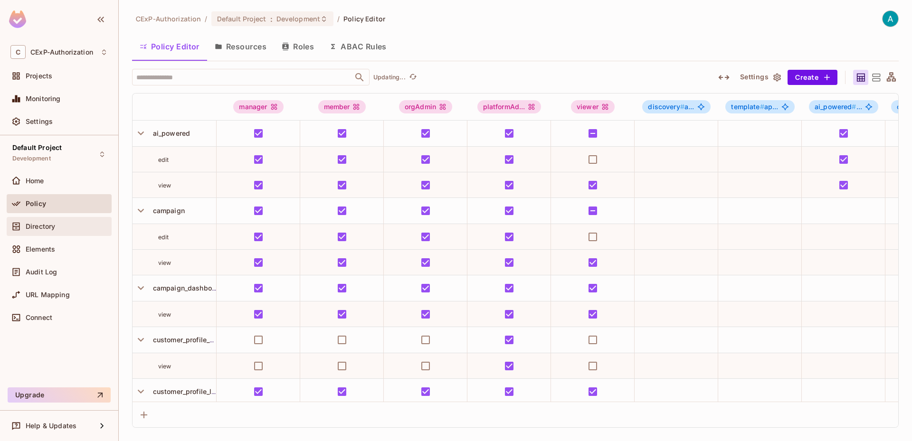
click at [59, 234] on div "Directory" at bounding box center [59, 226] width 105 height 19
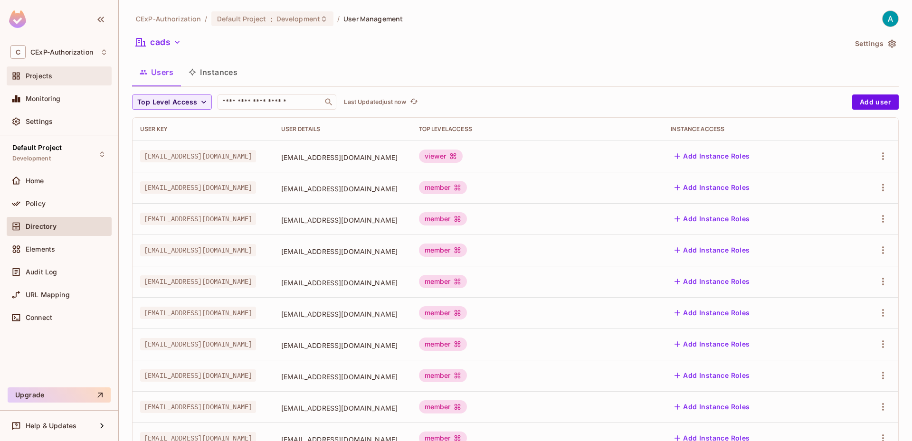
click at [54, 83] on div "Projects" at bounding box center [59, 76] width 105 height 19
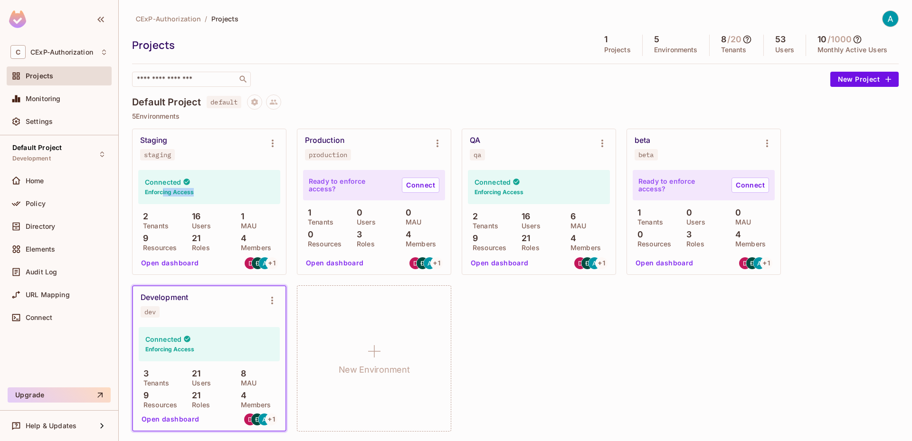
drag, startPoint x: 162, startPoint y: 191, endPoint x: 203, endPoint y: 197, distance: 41.2
click at [203, 197] on div "Connected Enforcing Access" at bounding box center [209, 187] width 142 height 34
click at [60, 178] on div "Home" at bounding box center [67, 181] width 82 height 8
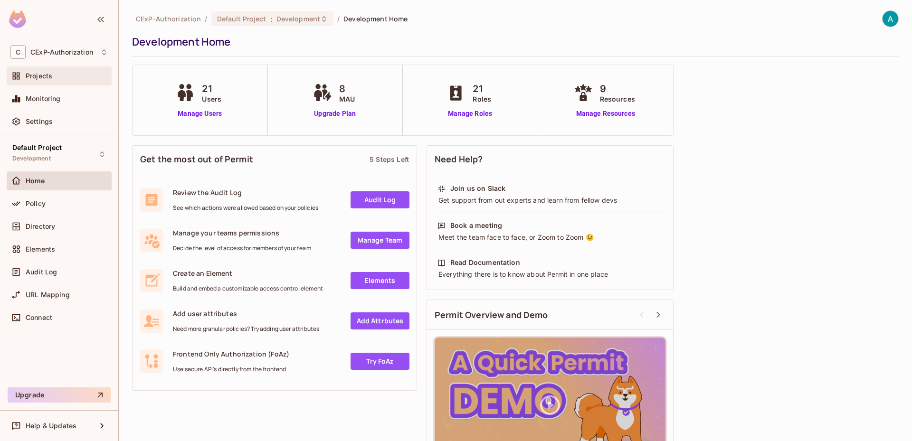
click at [49, 77] on span "Projects" at bounding box center [39, 76] width 27 height 8
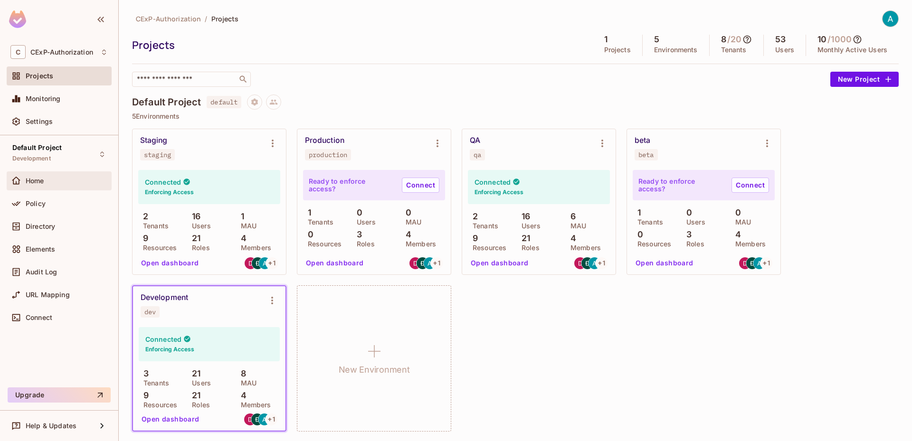
click at [45, 172] on div "Home" at bounding box center [59, 180] width 105 height 19
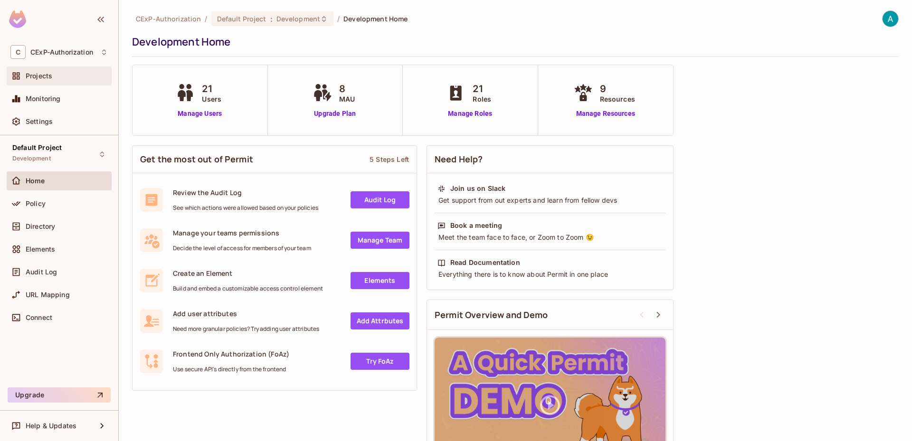
click at [52, 83] on div "Projects" at bounding box center [59, 76] width 105 height 19
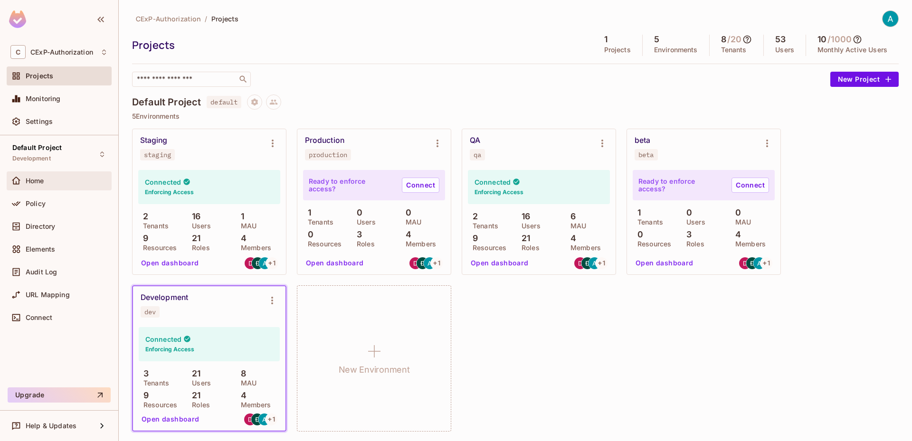
click at [73, 175] on div "Home" at bounding box center [58, 180] width 97 height 11
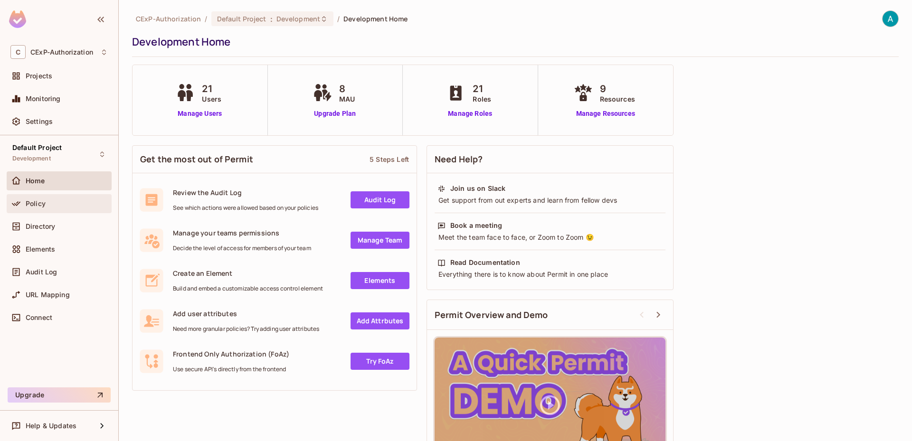
click at [65, 208] on div "Policy" at bounding box center [58, 203] width 97 height 11
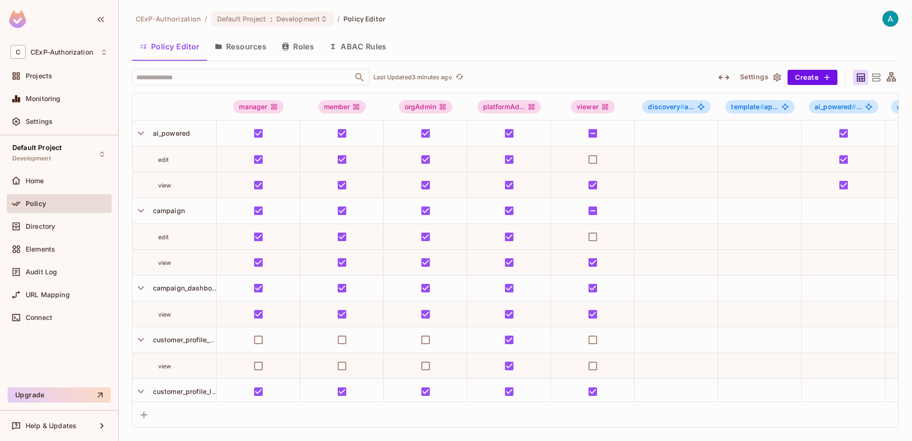
click at [873, 80] on icon at bounding box center [876, 78] width 8 height 8
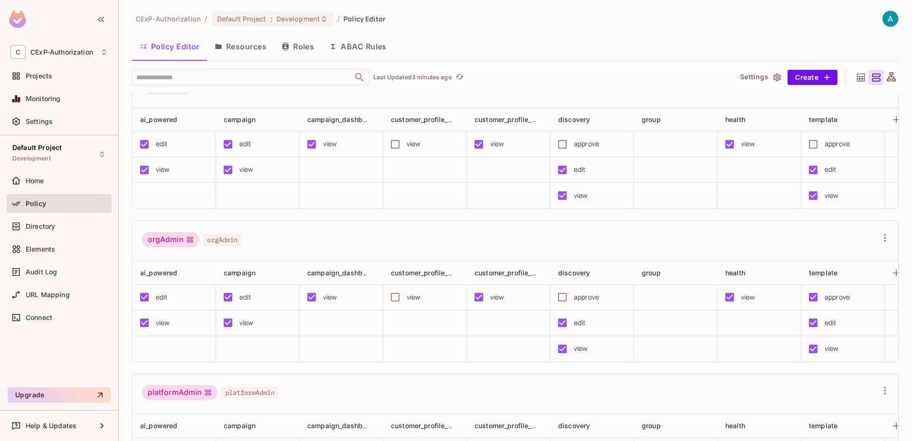
scroll to position [95, 0]
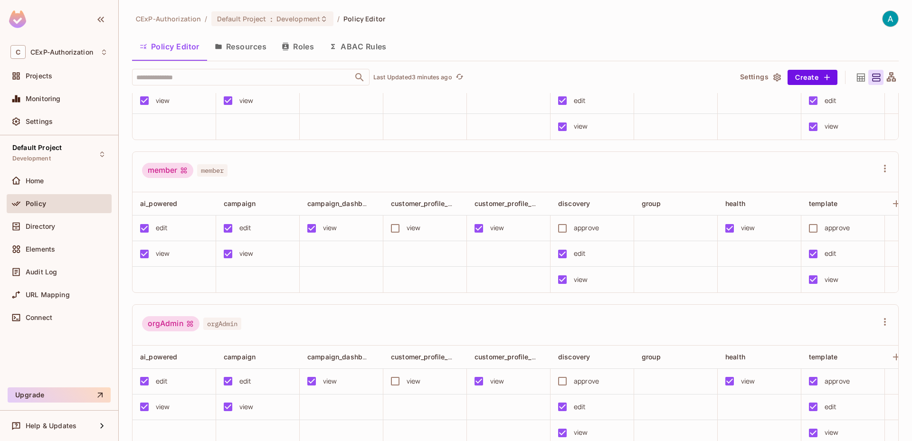
click at [887, 79] on icon at bounding box center [891, 76] width 9 height 9
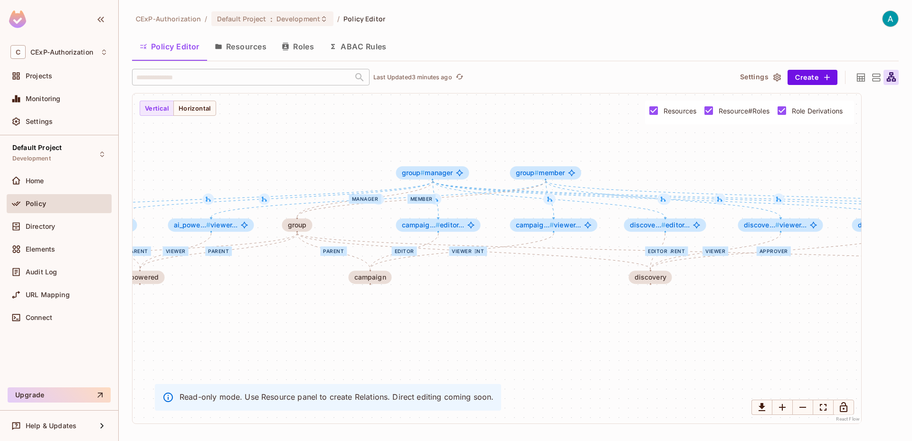
drag, startPoint x: 363, startPoint y: 291, endPoint x: 469, endPoint y: 274, distance: 107.4
click at [469, 274] on div "viewer viewer parent editor viewer parent manager member parent parent parent e…" at bounding box center [497, 259] width 729 height 330
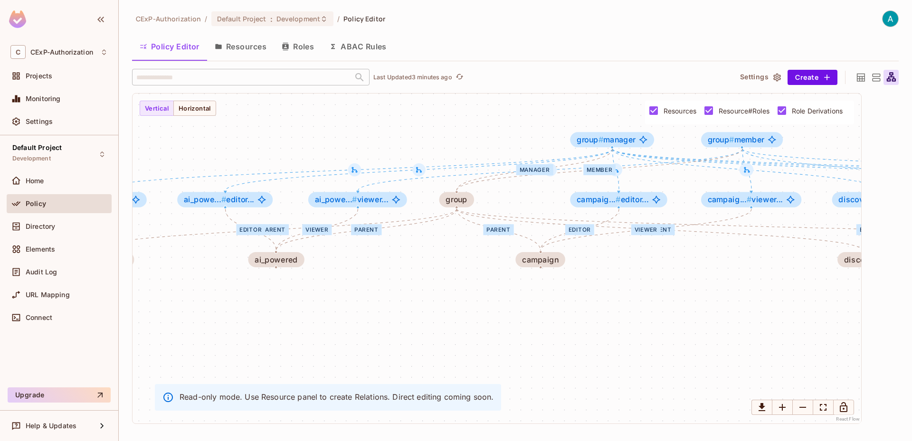
drag, startPoint x: 286, startPoint y: 300, endPoint x: 377, endPoint y: 295, distance: 90.9
click at [377, 295] on div "viewer viewer parent editor viewer parent manager member parent parent parent e…" at bounding box center [497, 259] width 729 height 330
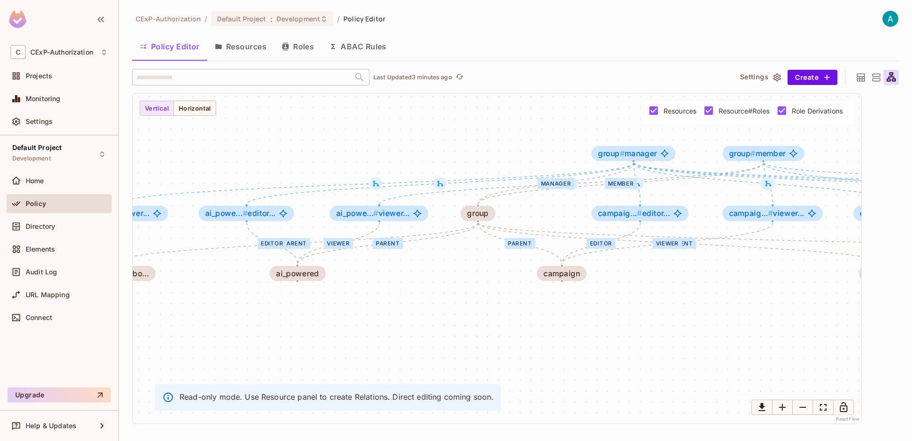
drag, startPoint x: 377, startPoint y: 295, endPoint x: 398, endPoint y: 309, distance: 25.4
click at [398, 309] on div "viewer viewer parent editor viewer parent manager member parent parent parent e…" at bounding box center [497, 259] width 729 height 330
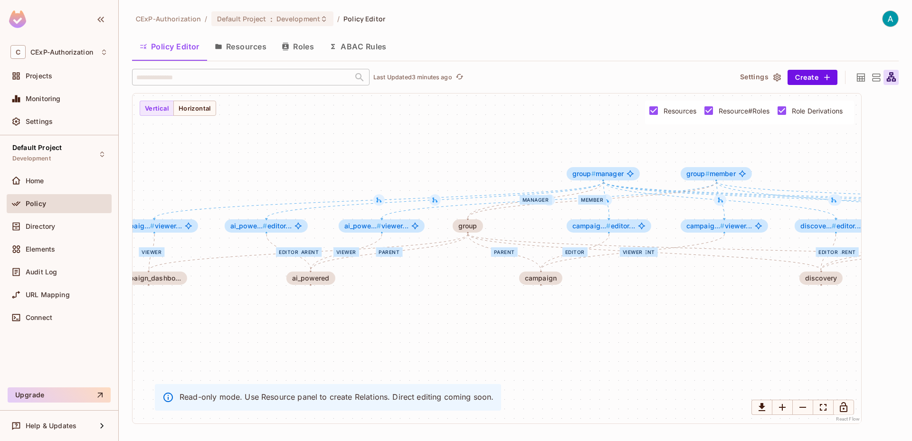
click at [252, 51] on button "Resources" at bounding box center [240, 47] width 67 height 24
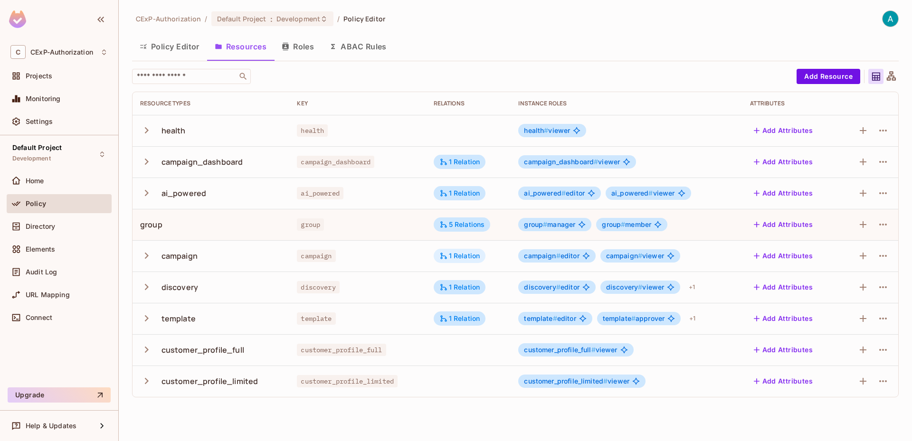
click at [470, 260] on div "1 Relation" at bounding box center [459, 256] width 41 height 9
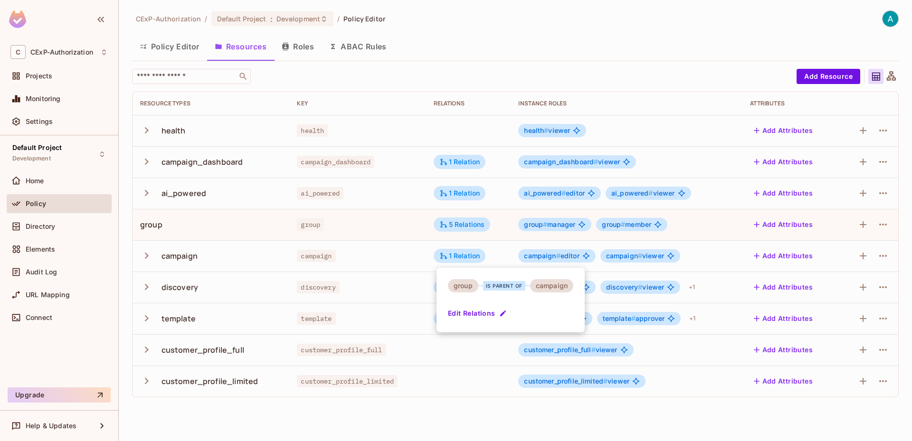
click at [409, 275] on div at bounding box center [456, 220] width 912 height 441
click at [457, 290] on div "1 Relation" at bounding box center [459, 287] width 41 height 9
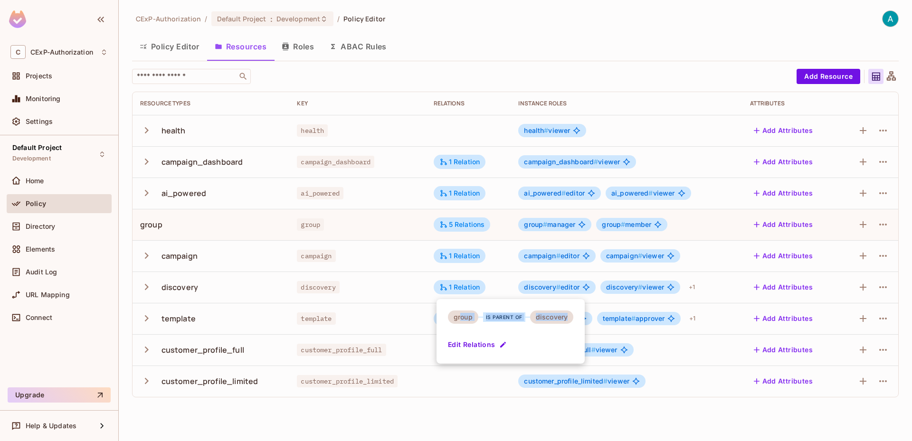
drag, startPoint x: 498, startPoint y: 314, endPoint x: 577, endPoint y: 314, distance: 78.9
click at [577, 314] on div "group is parent of discovery Edit Relations" at bounding box center [511, 331] width 148 height 65
click at [369, 286] on div at bounding box center [456, 220] width 912 height 441
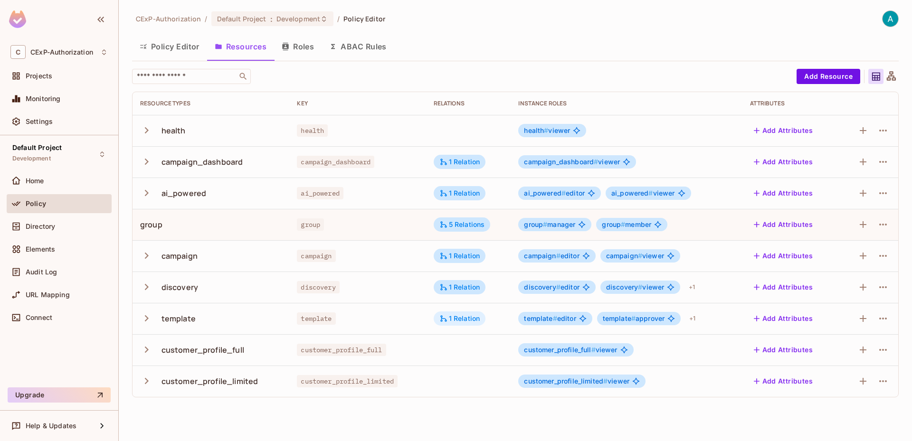
click at [457, 319] on div "1 Relation" at bounding box center [459, 318] width 41 height 9
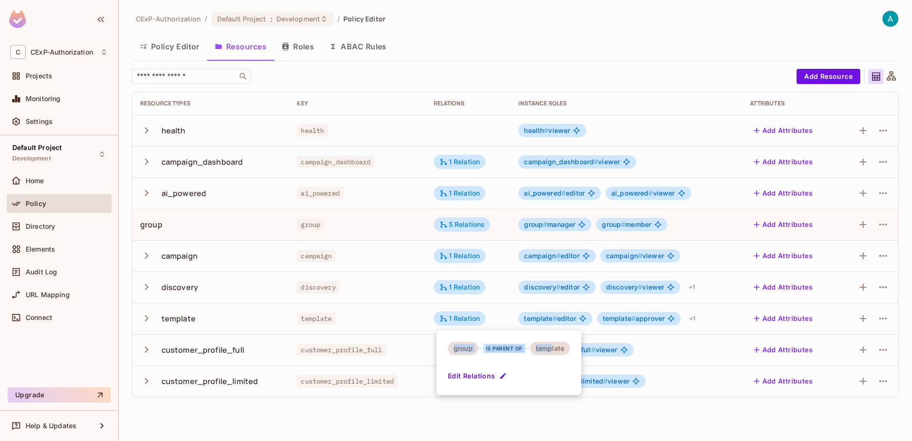
drag, startPoint x: 465, startPoint y: 345, endPoint x: 551, endPoint y: 341, distance: 86.1
click at [551, 341] on div "group is parent of template Edit Relations" at bounding box center [509, 363] width 145 height 65
click at [692, 287] on div at bounding box center [456, 220] width 912 height 441
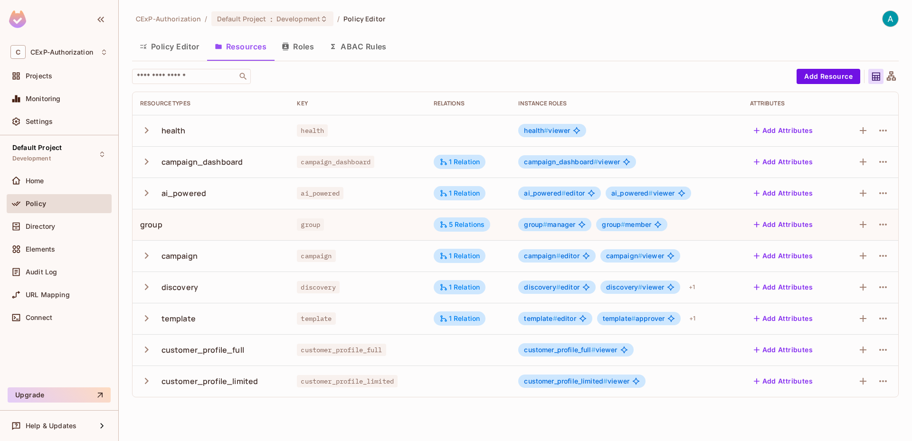
click at [307, 51] on button "Roles" at bounding box center [298, 47] width 48 height 24
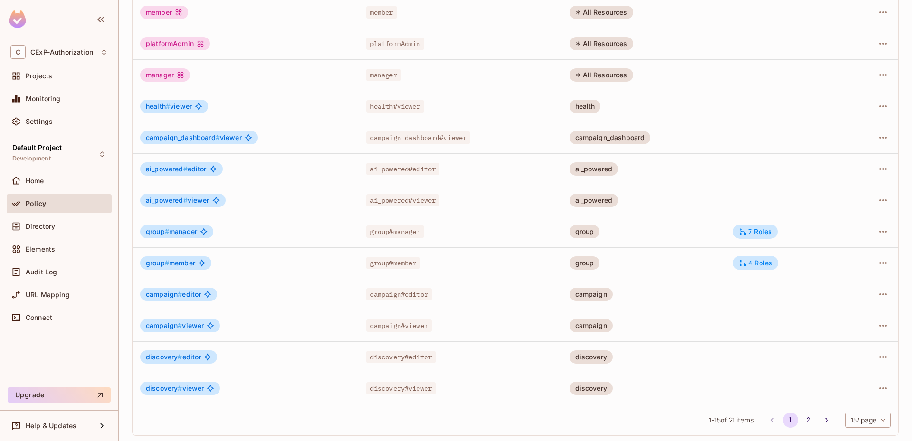
scroll to position [183, 0]
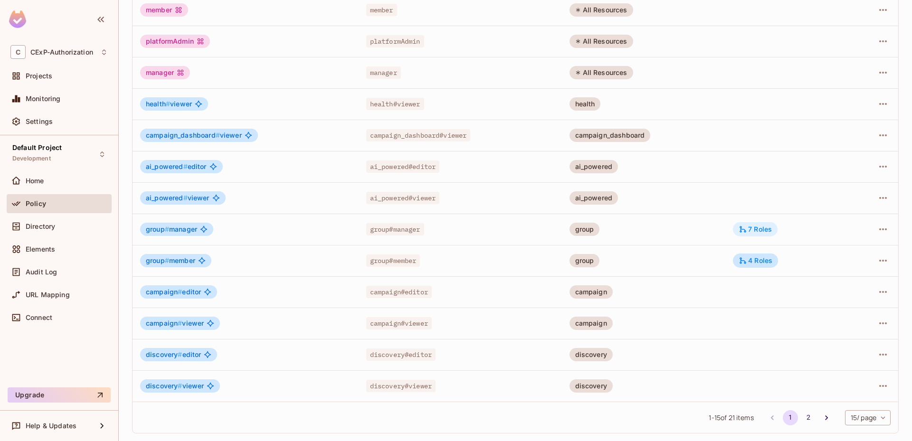
click at [742, 227] on icon at bounding box center [743, 229] width 9 height 9
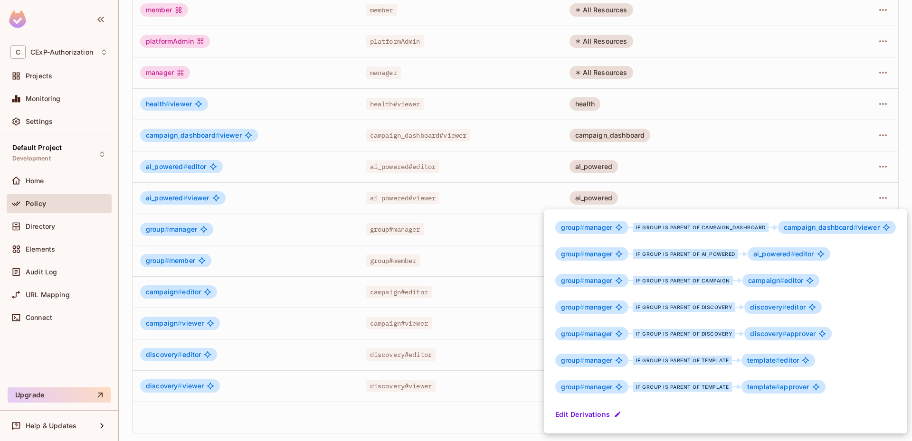
click at [438, 254] on div at bounding box center [456, 220] width 912 height 441
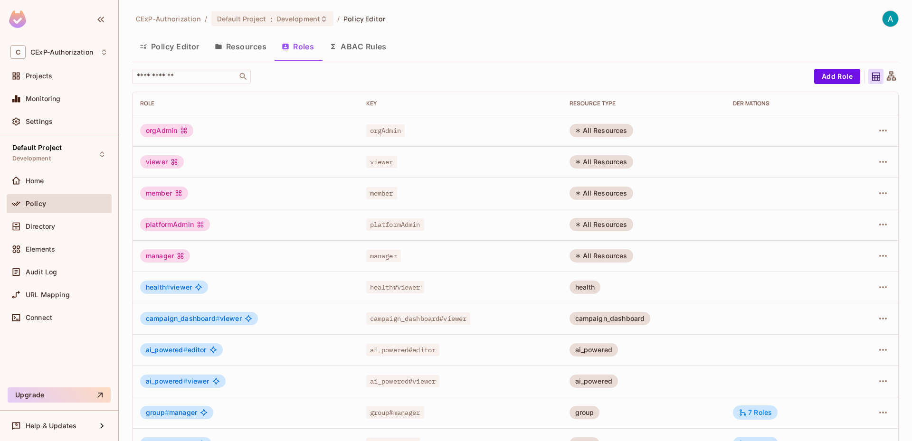
scroll to position [143, 0]
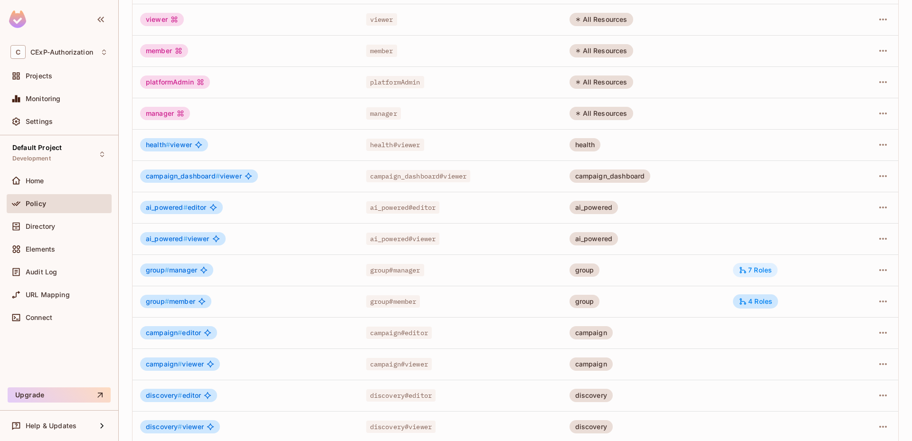
click at [744, 270] on div "7 Roles" at bounding box center [755, 270] width 33 height 9
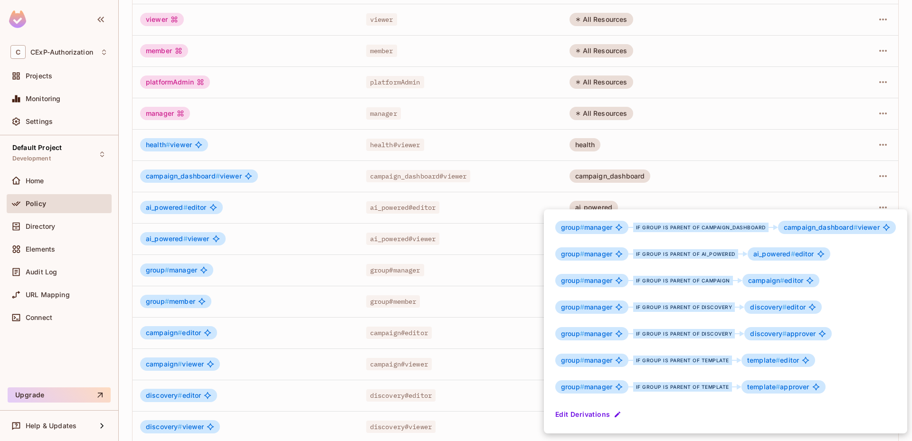
click at [480, 270] on div at bounding box center [456, 220] width 912 height 441
